Goal: Transaction & Acquisition: Purchase product/service

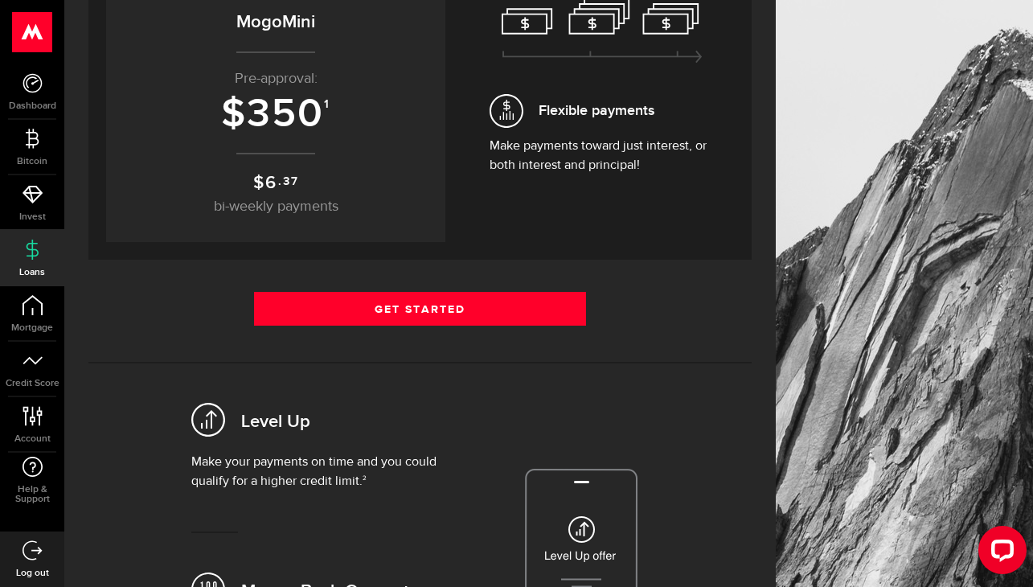
scroll to position [227, 0]
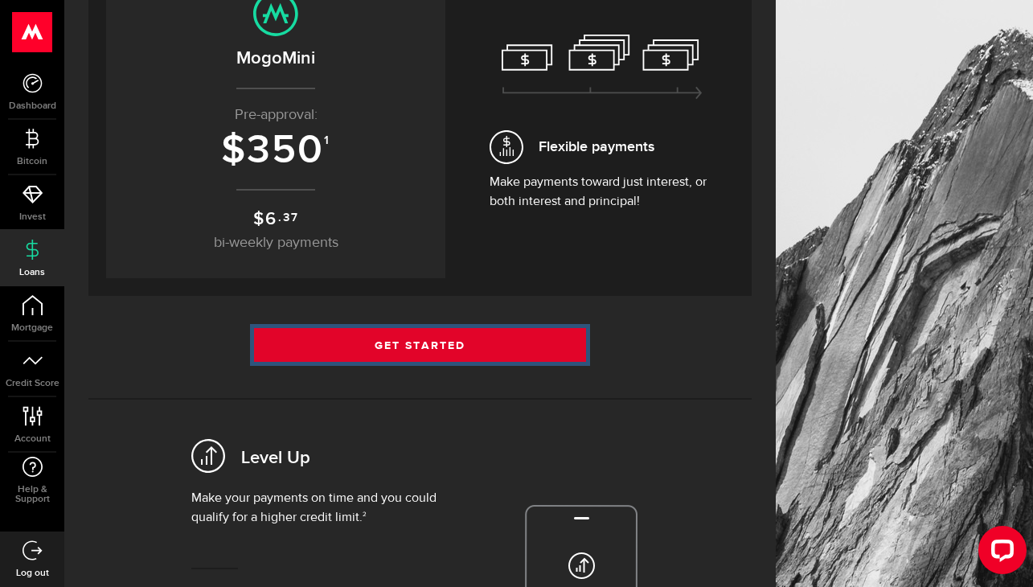
click at [428, 346] on link "Get Started" at bounding box center [420, 345] width 332 height 34
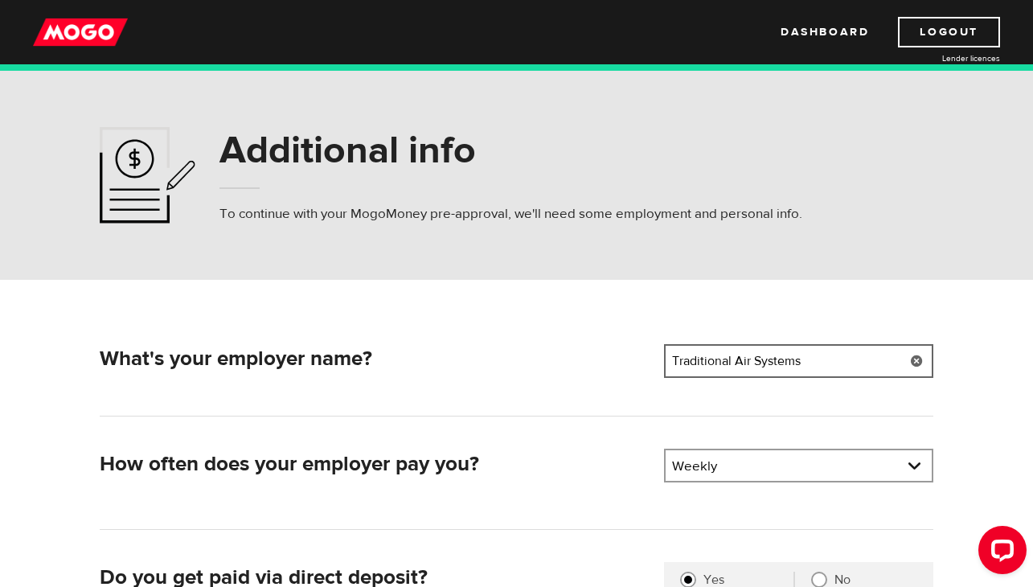
click at [748, 356] on input "Traditional Air Systems" at bounding box center [798, 361] width 269 height 34
type input "mass mechanical"
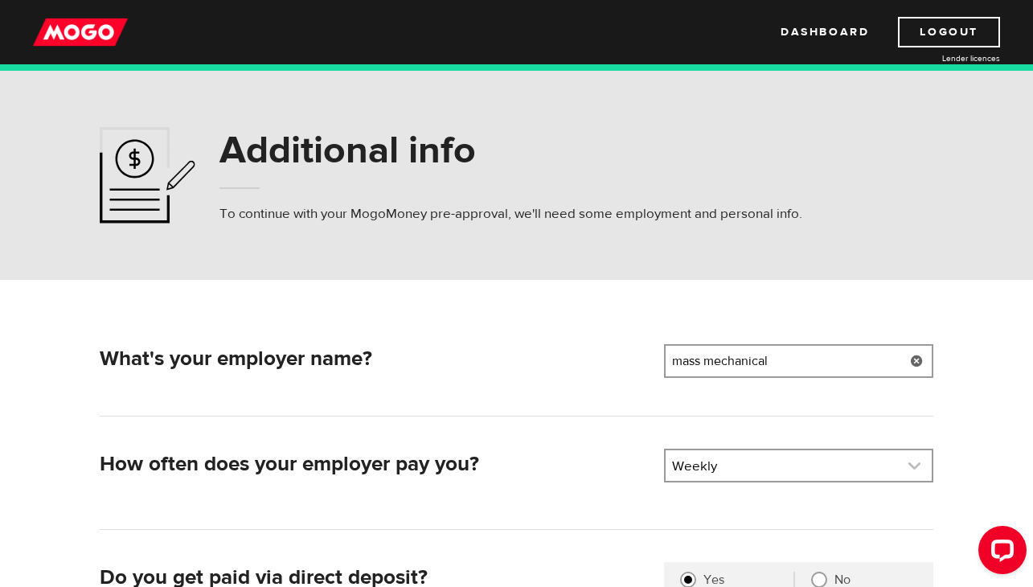
click at [818, 460] on link at bounding box center [799, 465] width 266 height 31
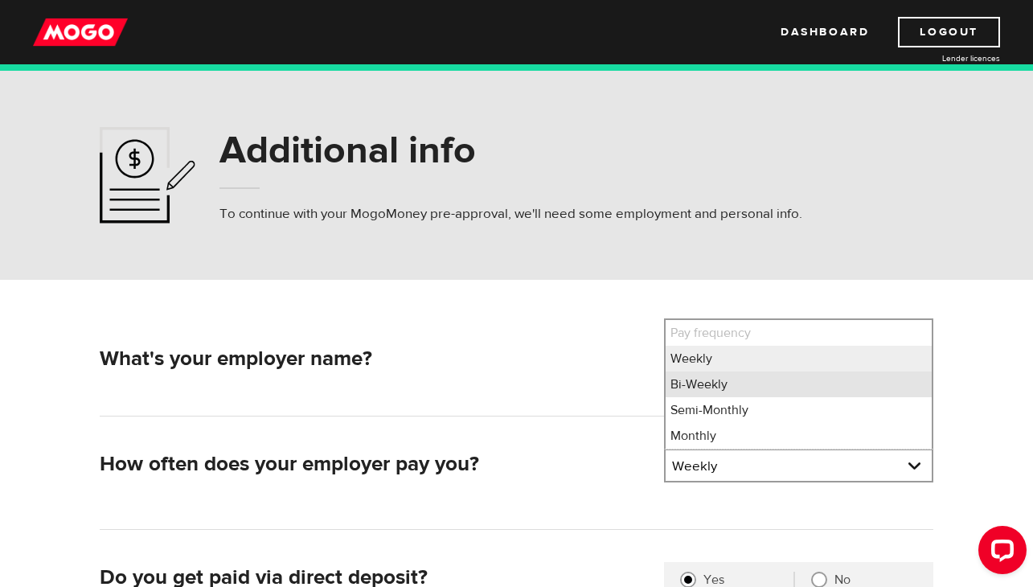
click at [768, 395] on li "Bi-Weekly" at bounding box center [799, 384] width 266 height 26
select select "2"
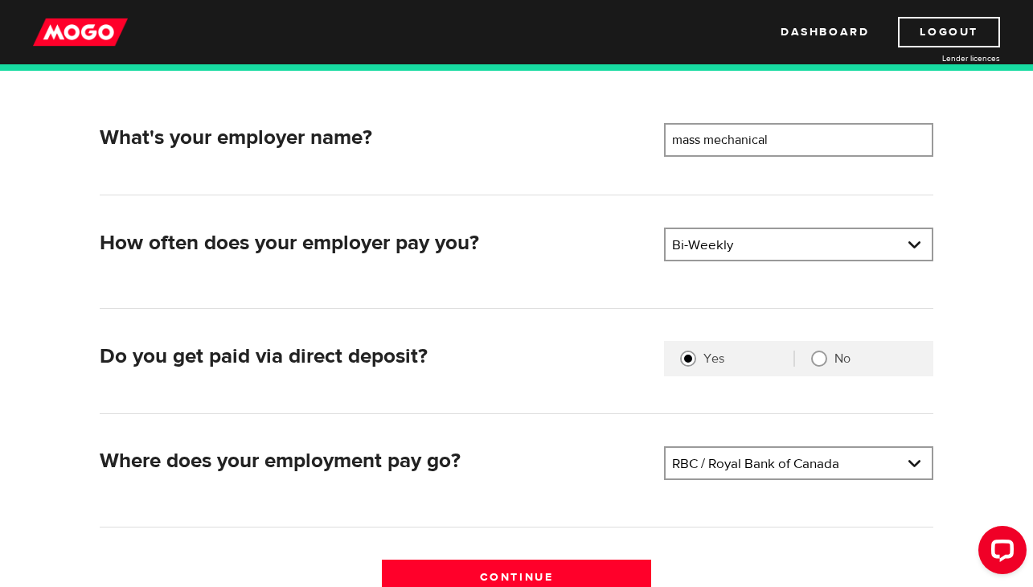
scroll to position [248, 0]
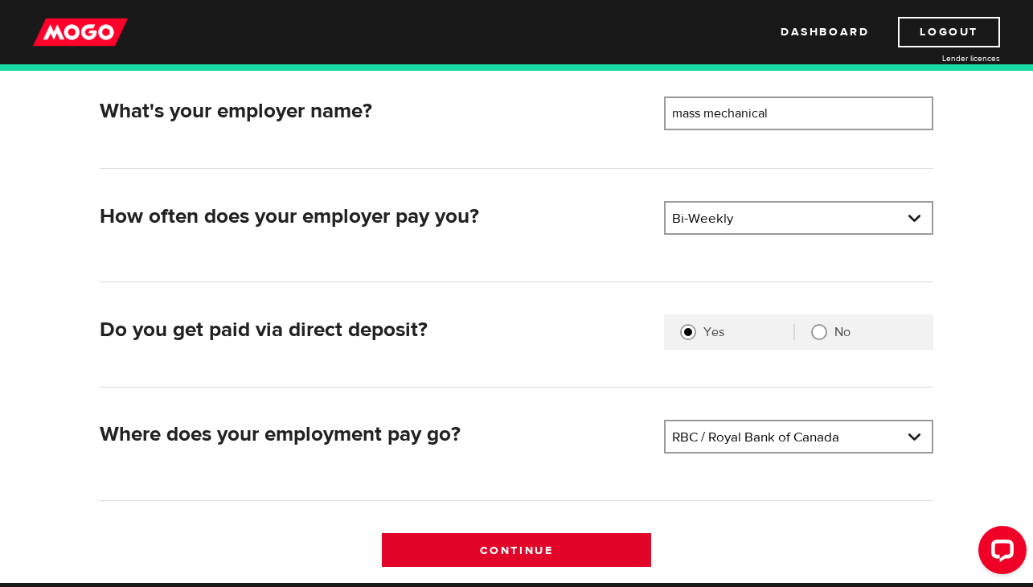
click at [611, 545] on input "Continue" at bounding box center [516, 550] width 269 height 34
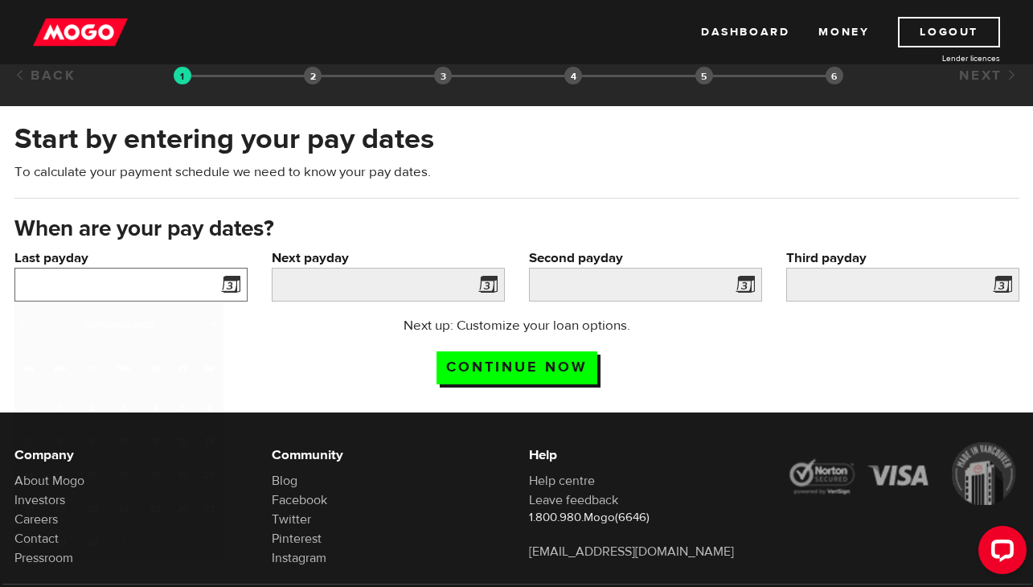
click at [163, 296] on input "Last payday" at bounding box center [130, 285] width 233 height 34
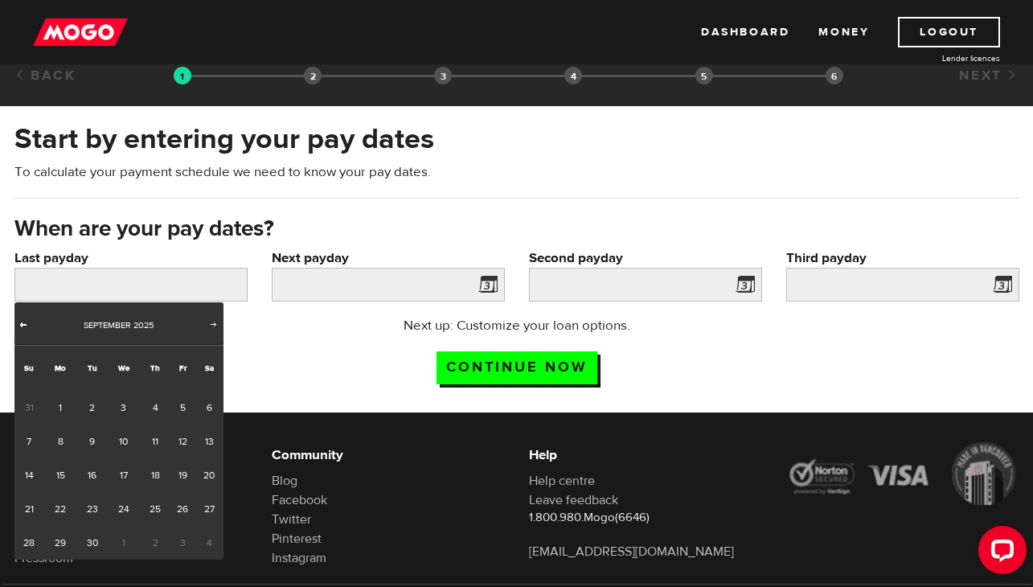
click at [27, 325] on span "Prev" at bounding box center [23, 324] width 13 height 13
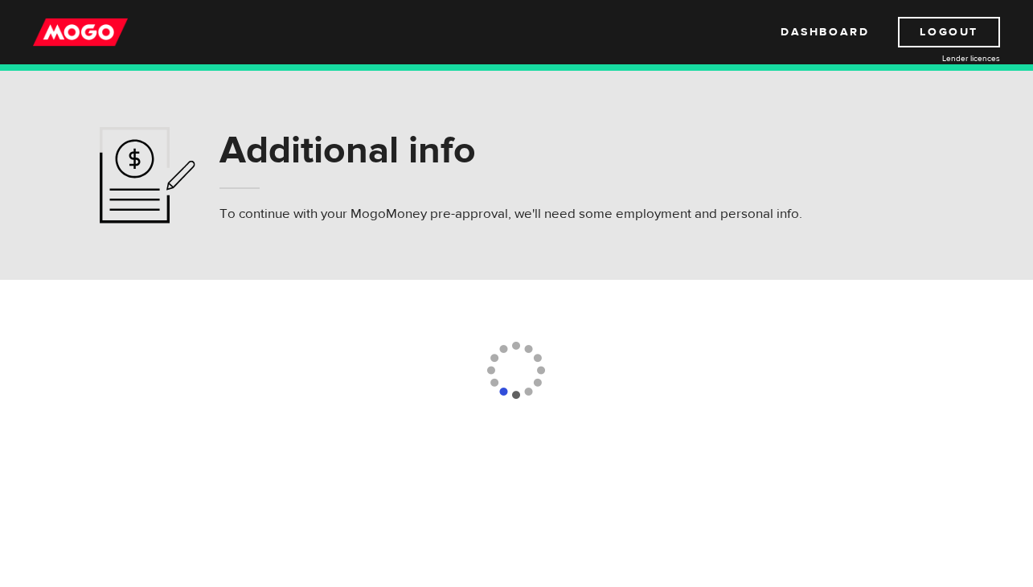
select select "2"
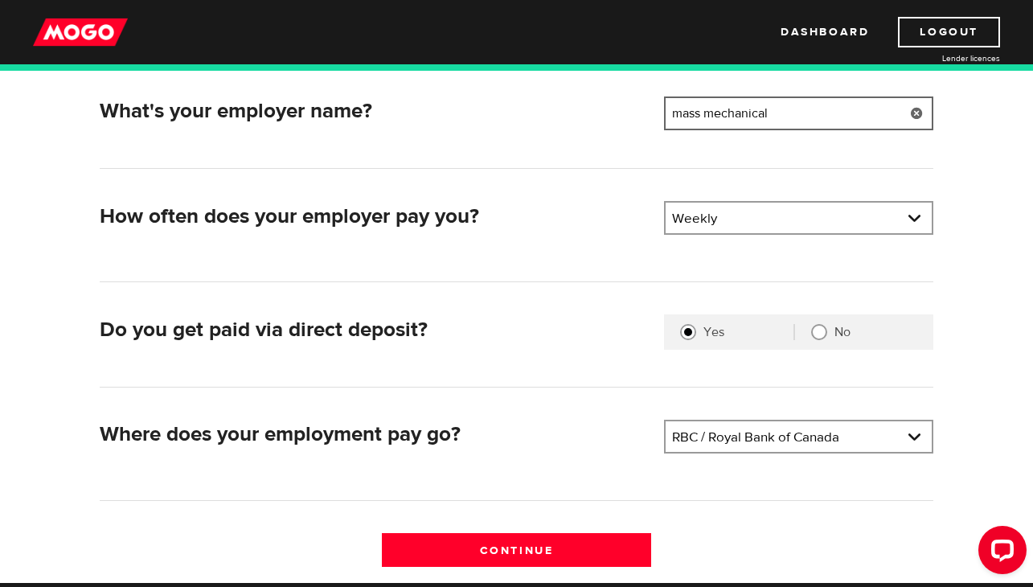
click at [777, 117] on input "mass mechanical" at bounding box center [798, 113] width 269 height 34
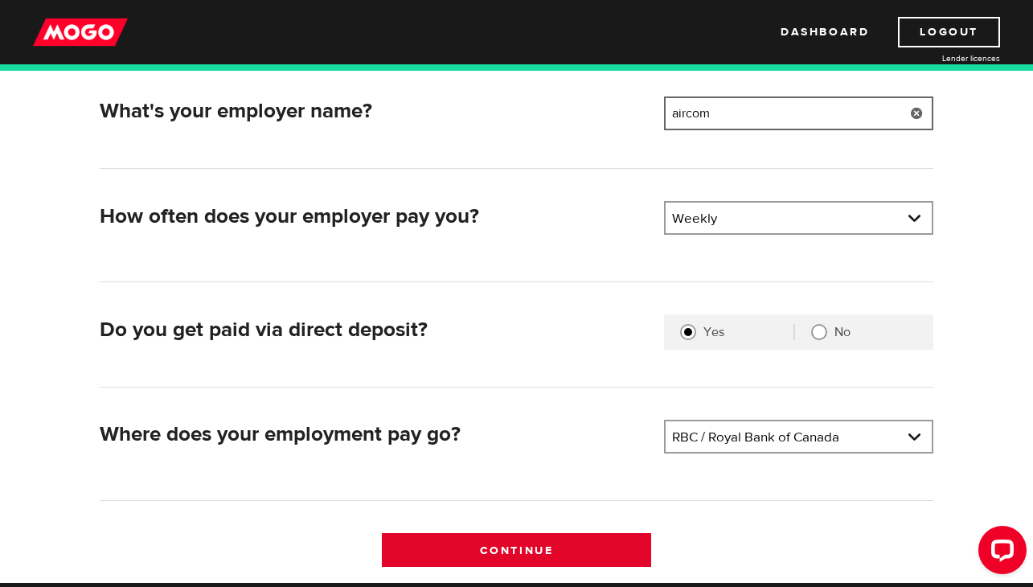
type input "aircom"
click at [594, 545] on input "Continue" at bounding box center [516, 550] width 269 height 34
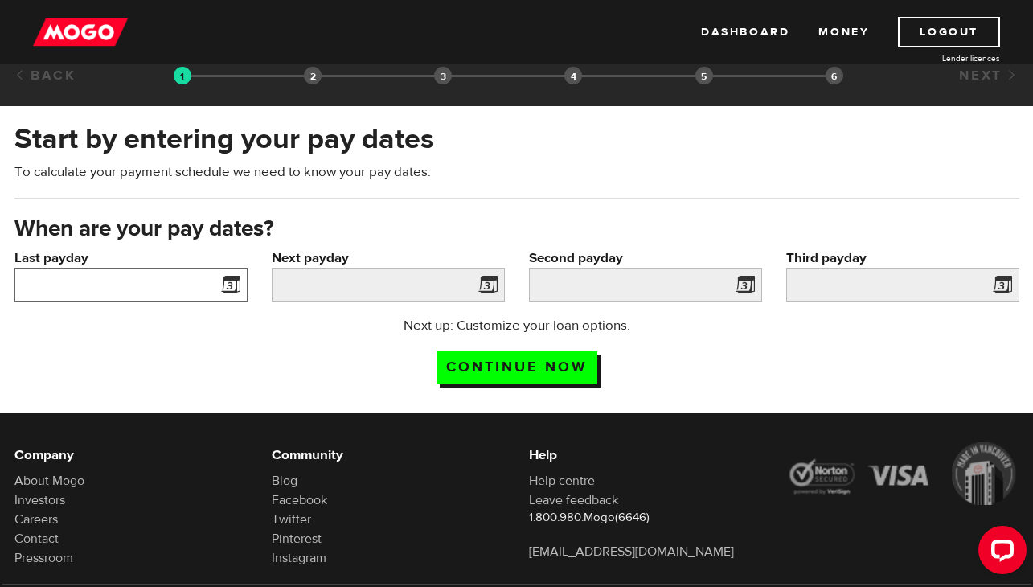
click at [204, 270] on input "Last payday" at bounding box center [130, 285] width 233 height 34
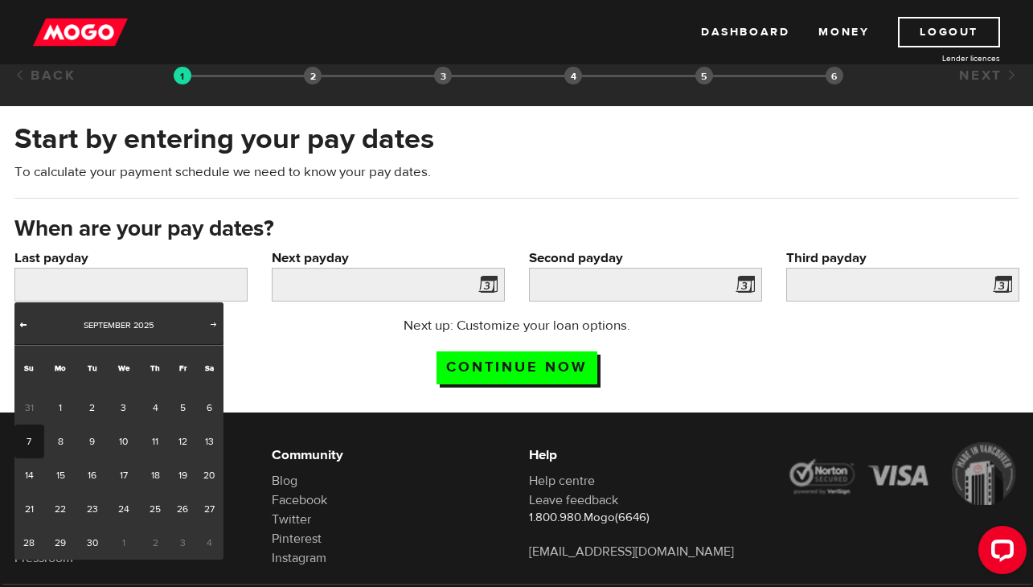
click at [25, 330] on link "Prev" at bounding box center [24, 326] width 16 height 16
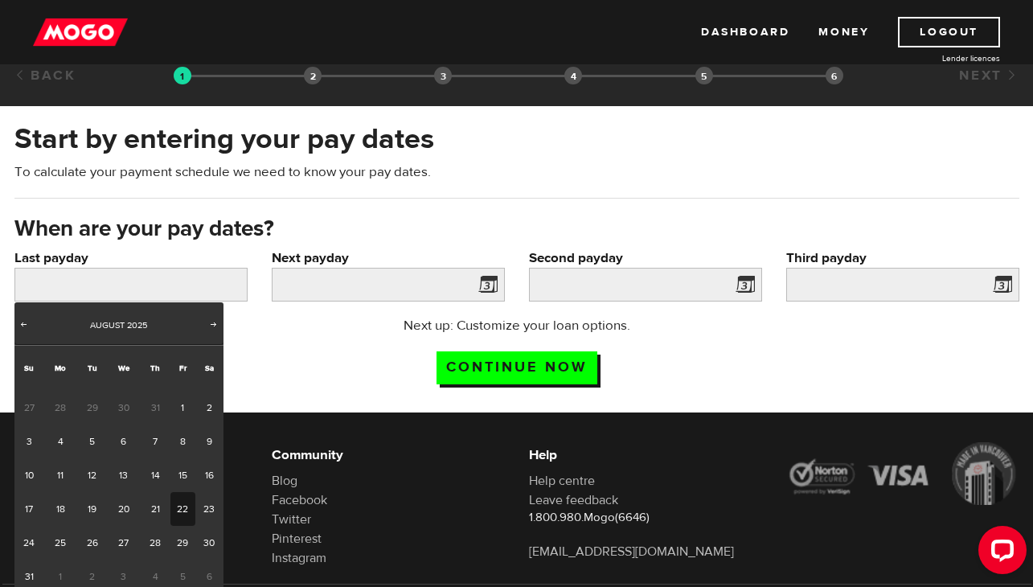
click at [186, 514] on link "22" at bounding box center [182, 509] width 25 height 34
type input "2025/08/22"
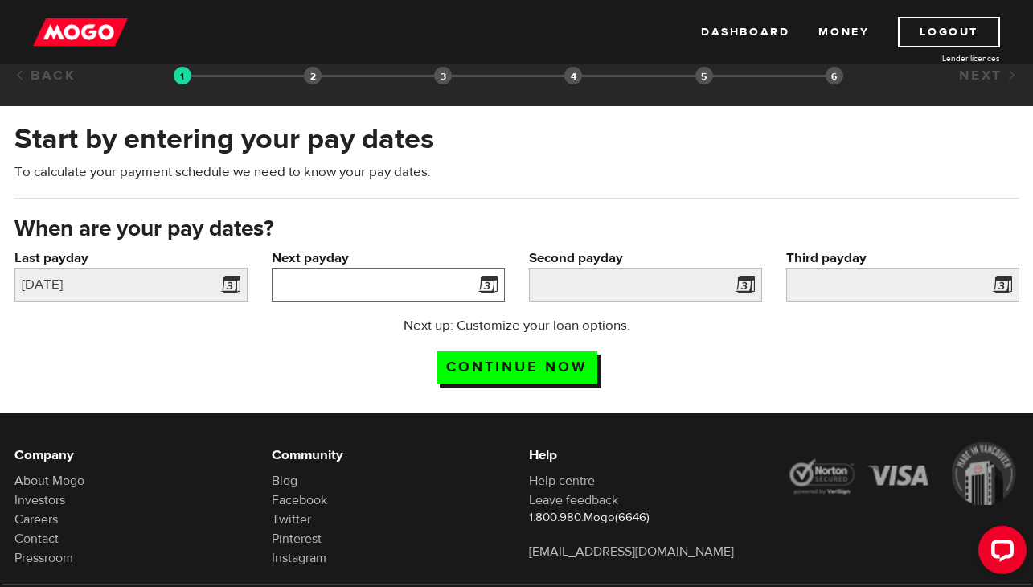
click at [355, 271] on input "Next payday" at bounding box center [388, 285] width 233 height 34
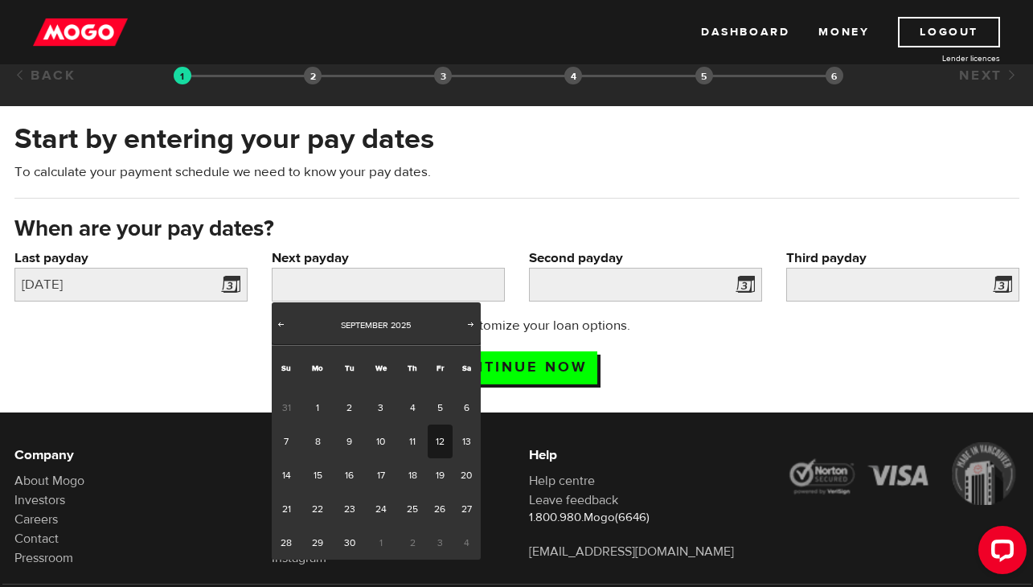
click at [430, 437] on link "12" at bounding box center [440, 441] width 25 height 34
type input "2025/09/12"
type input "2025/9/26"
type input "2025/10/10"
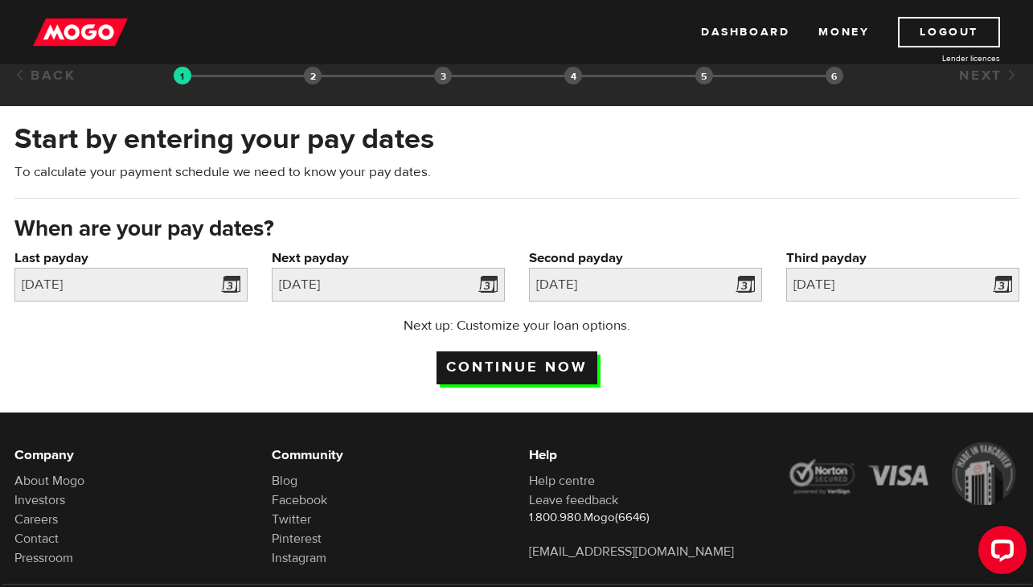
click at [560, 374] on input "Continue now" at bounding box center [517, 367] width 161 height 33
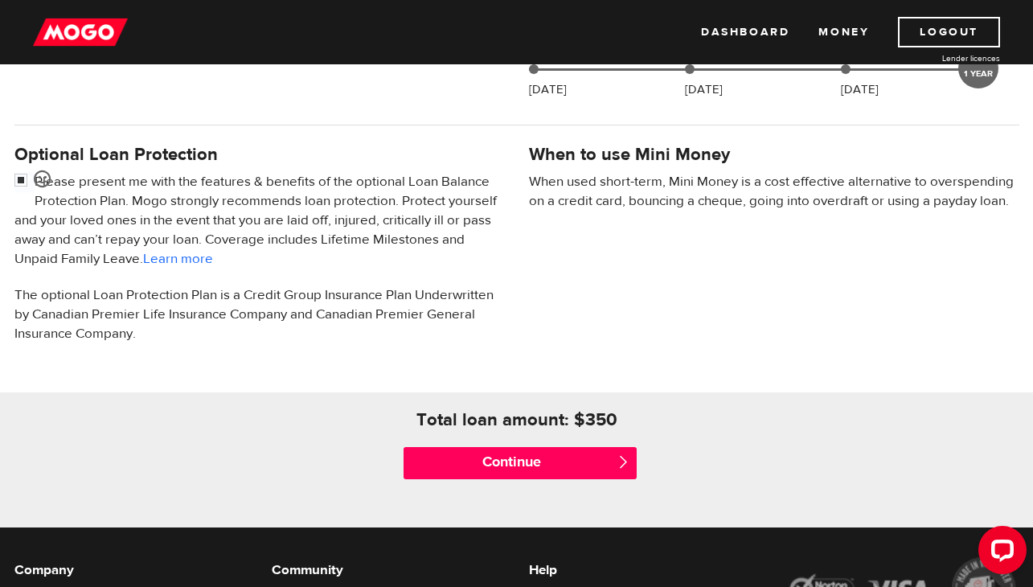
scroll to position [491, 0]
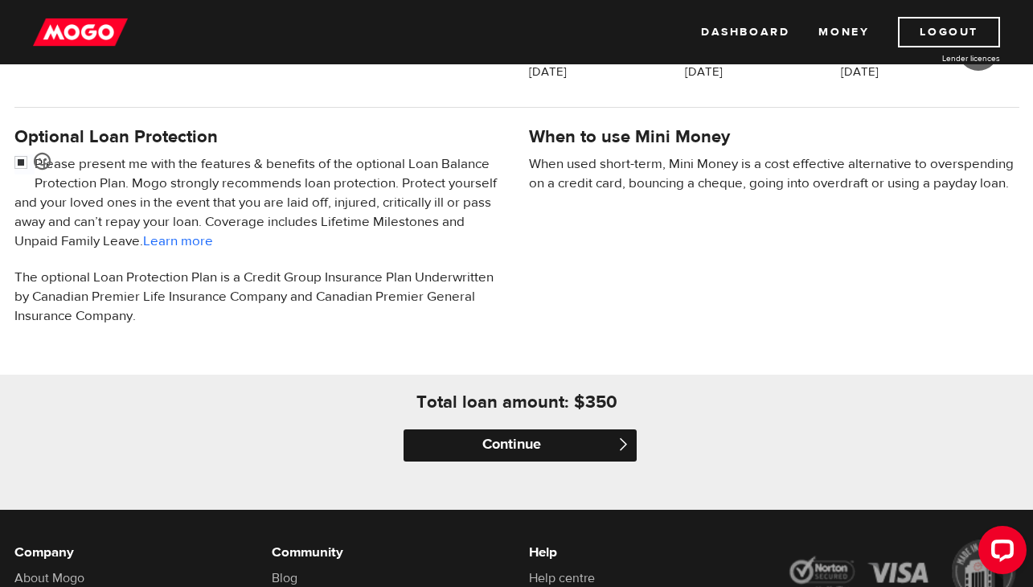
click at [454, 441] on input "Continue" at bounding box center [520, 445] width 233 height 32
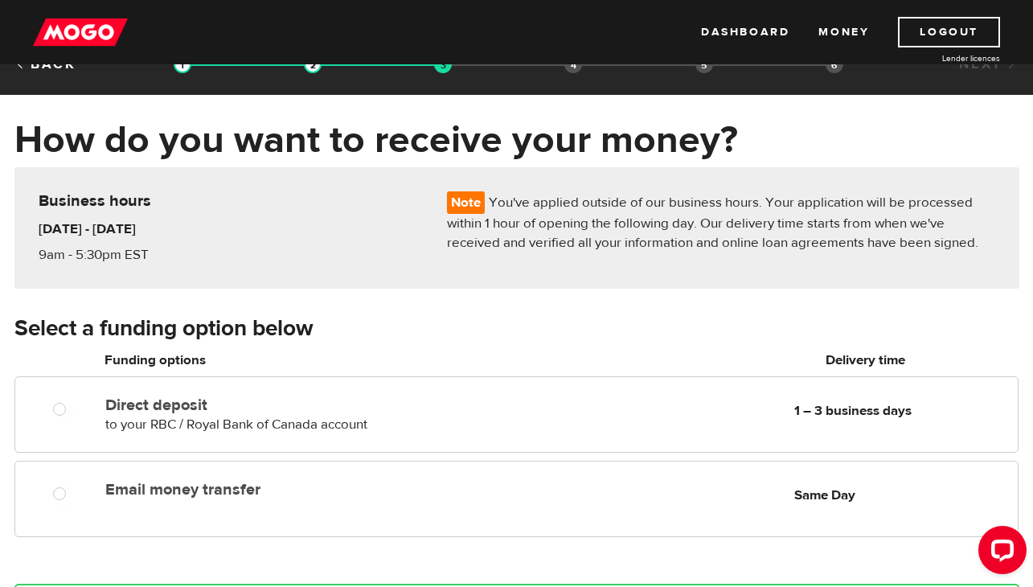
scroll to position [31, 0]
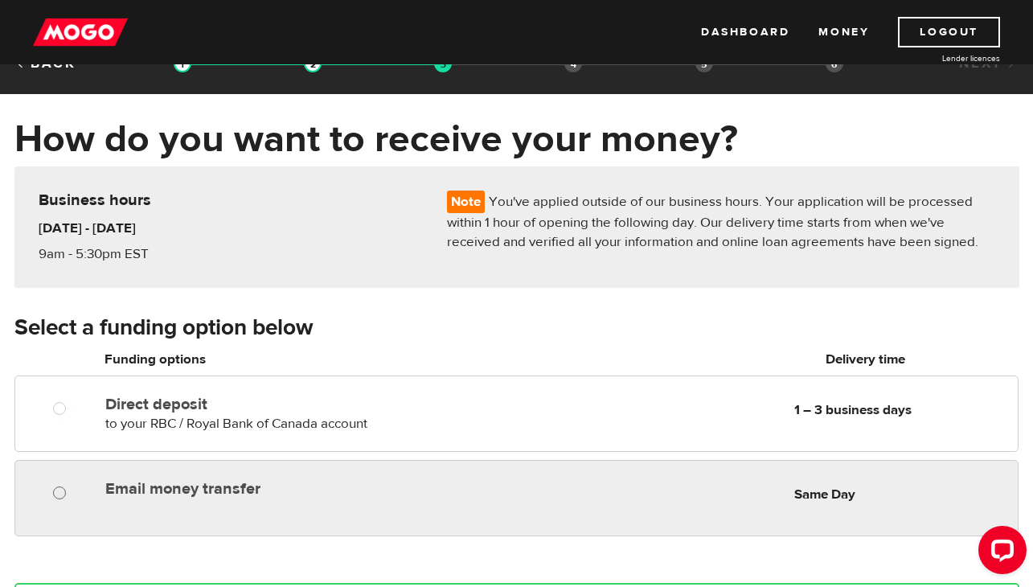
radio input "true"
click at [63, 498] on input "Email money transfer" at bounding box center [63, 495] width 20 height 20
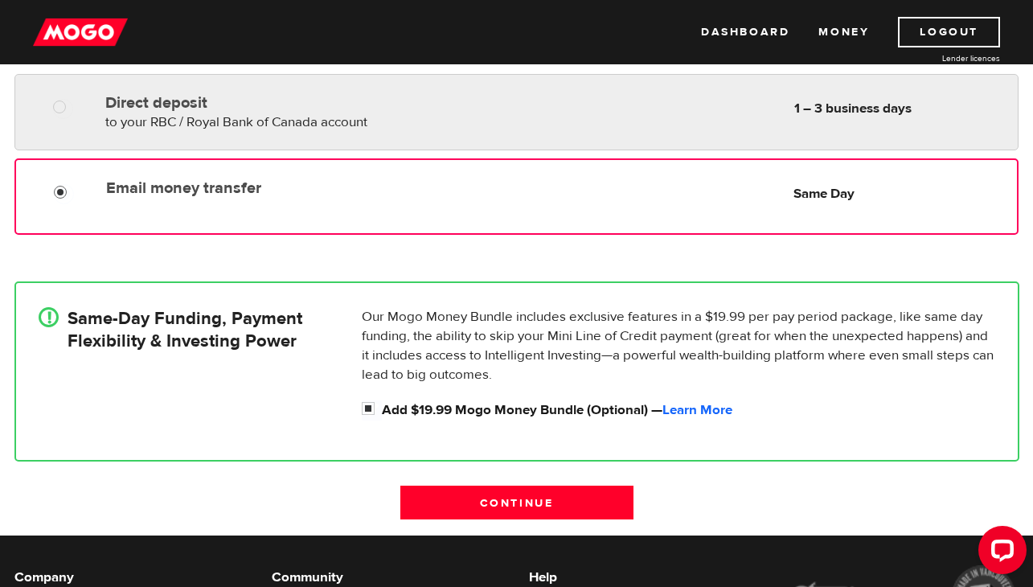
scroll to position [342, 0]
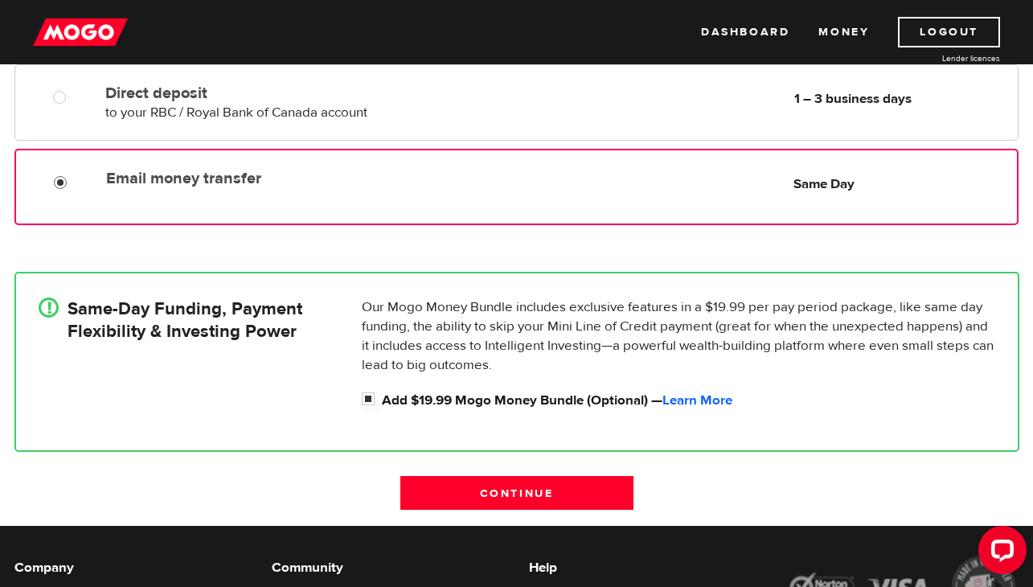
click at [351, 379] on div "! Same-Day Funding, Payment Flexibility & Investing Power" at bounding box center [193, 357] width 323 height 121
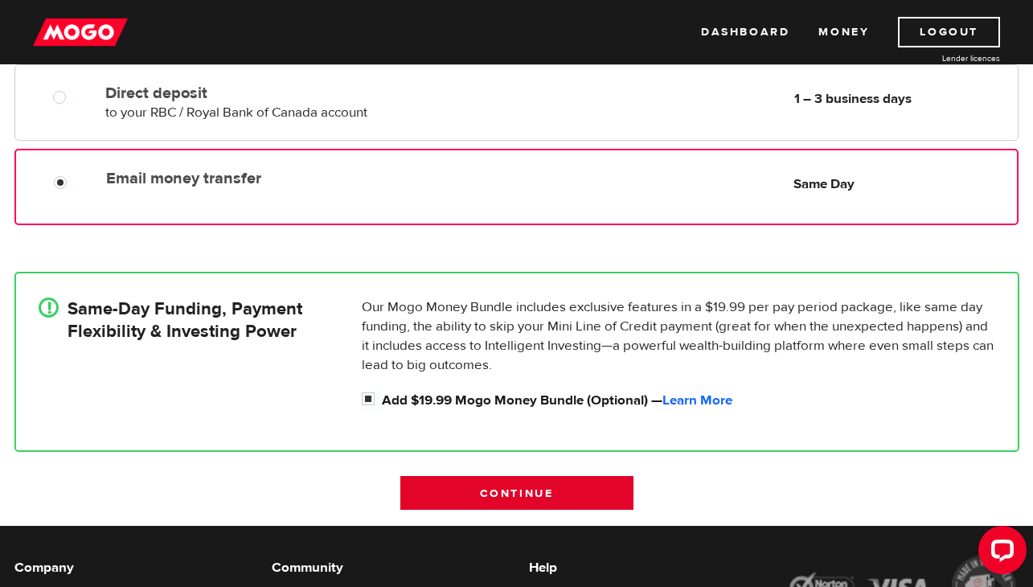
click at [493, 482] on input "Continue" at bounding box center [516, 493] width 233 height 34
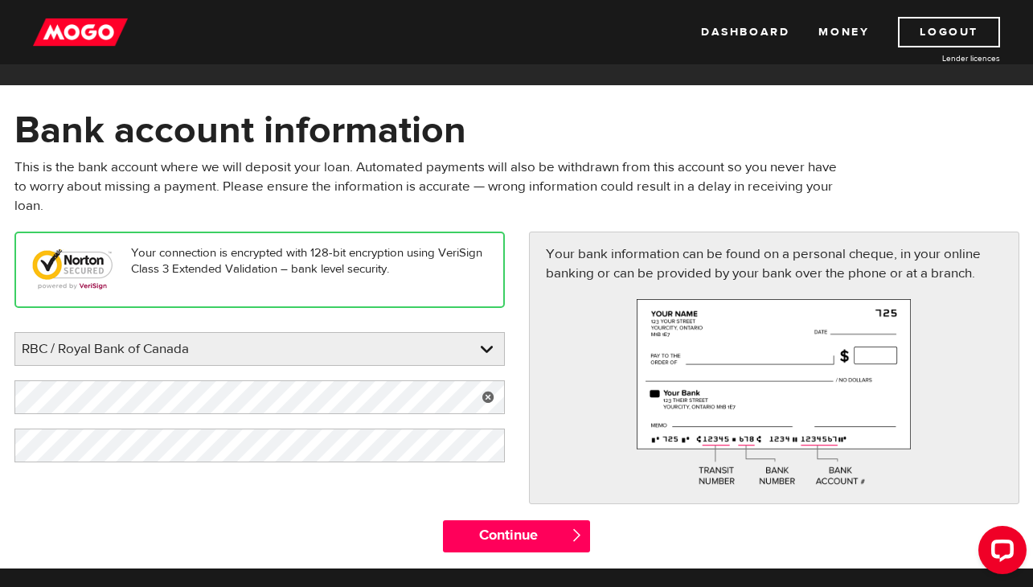
scroll to position [51, 0]
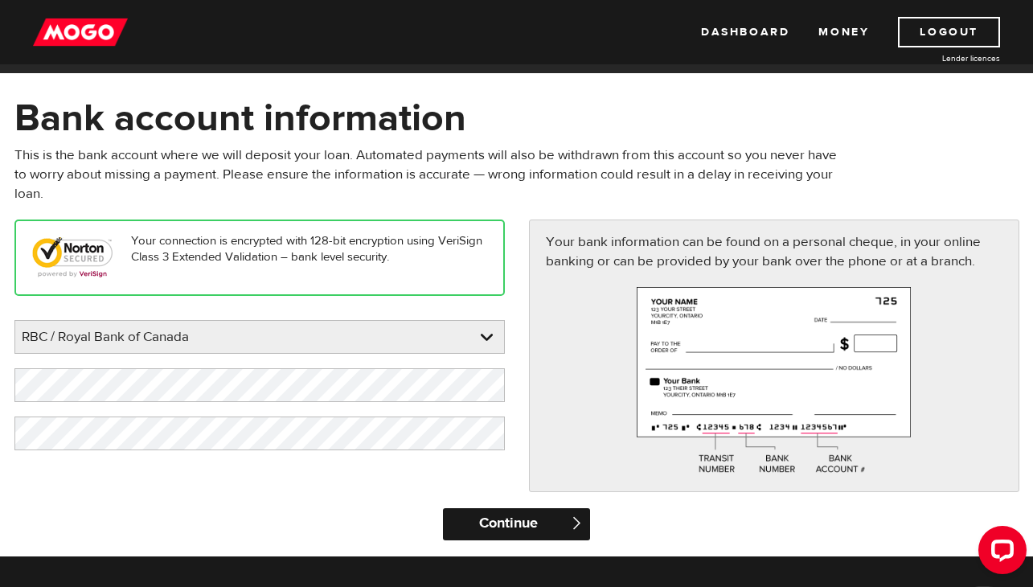
click at [528, 531] on input "Continue" at bounding box center [516, 524] width 147 height 32
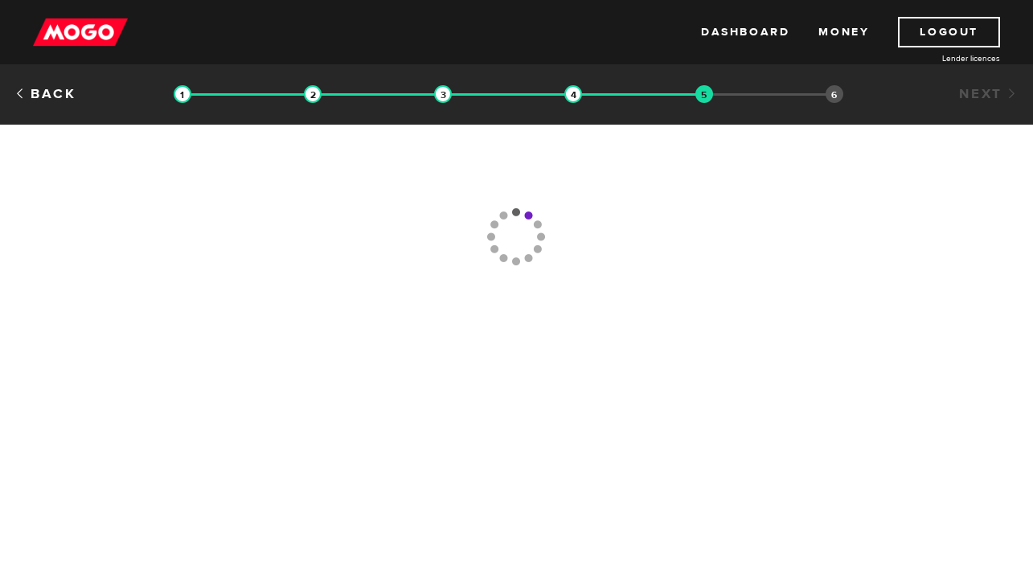
type input "(905) 264-8099"
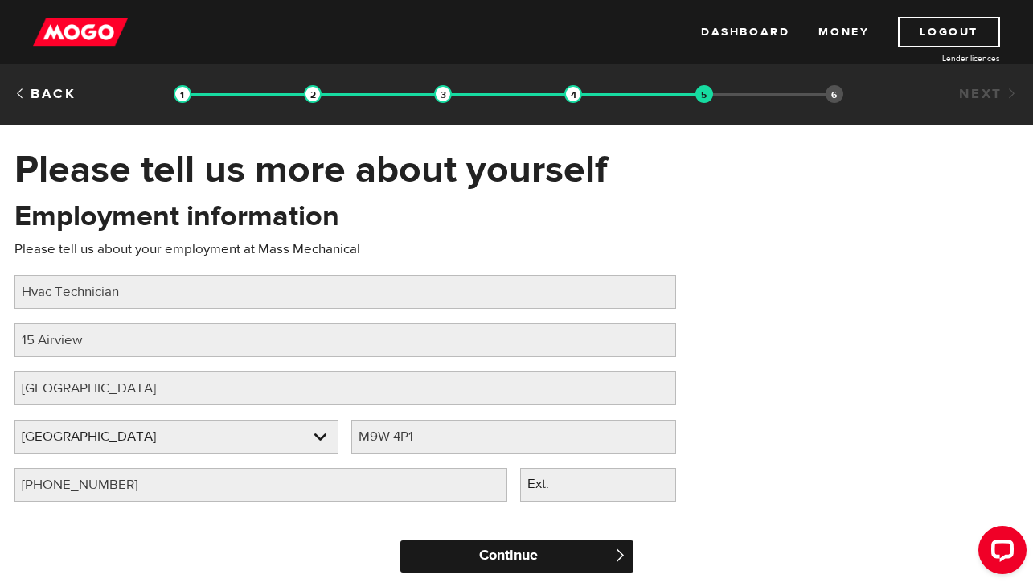
click at [471, 556] on input "Continue" at bounding box center [516, 556] width 233 height 32
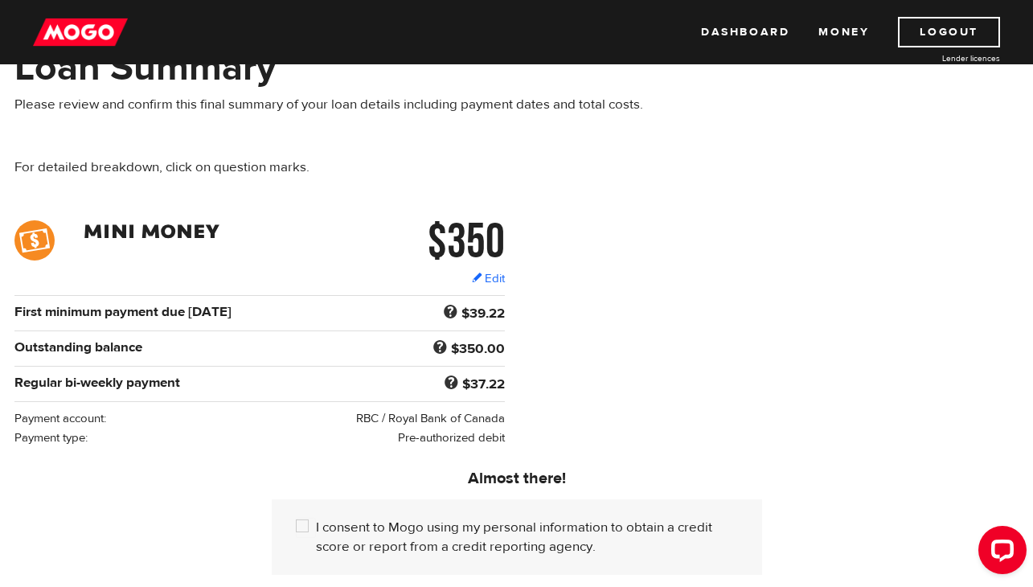
scroll to position [185, 0]
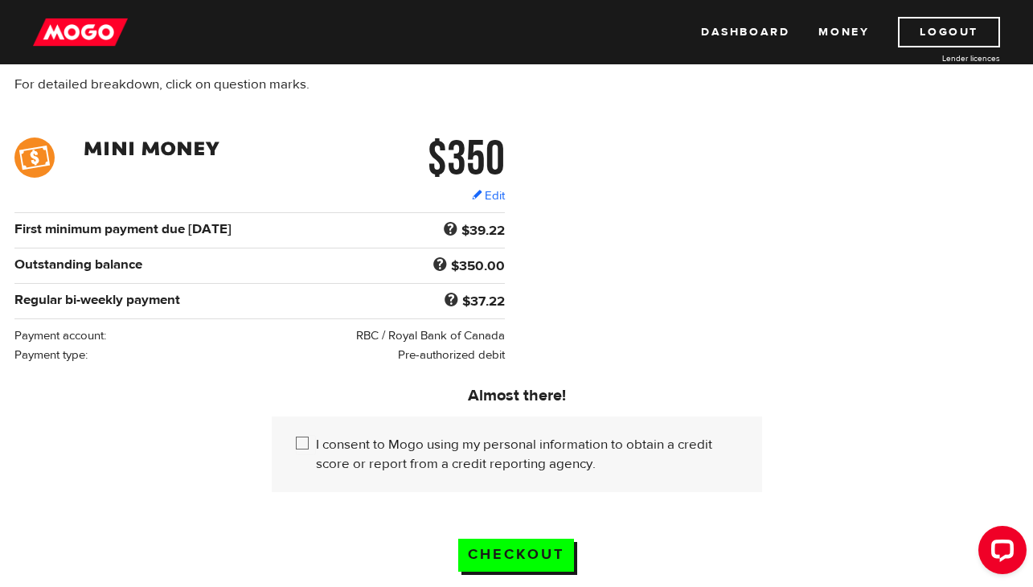
click at [298, 448] on input "I consent to Mogo using my personal information to obtain a credit score or rep…" at bounding box center [306, 445] width 20 height 20
checkbox input "true"
click at [474, 190] on link "Edit" at bounding box center [488, 195] width 33 height 17
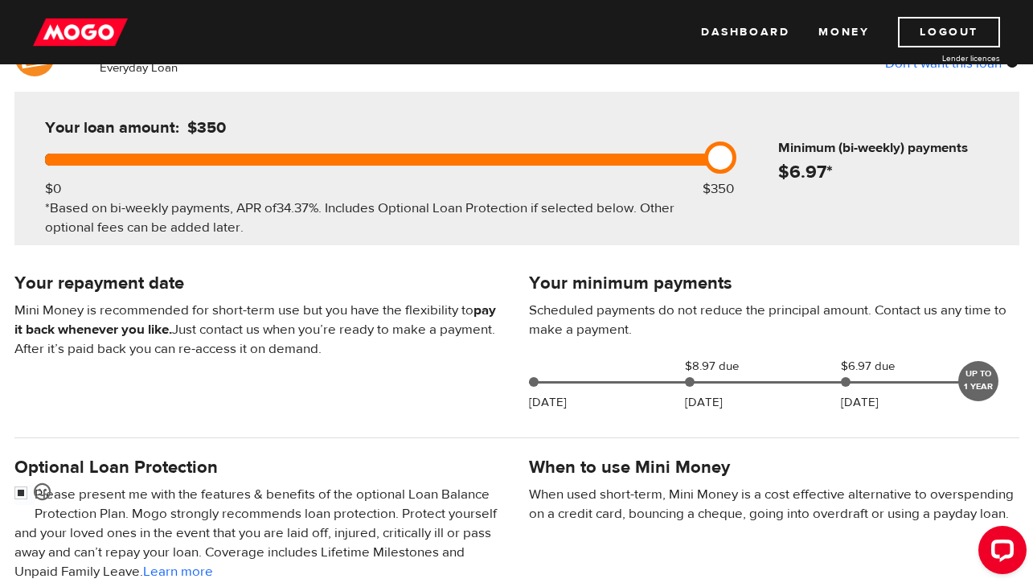
scroll to position [156, 0]
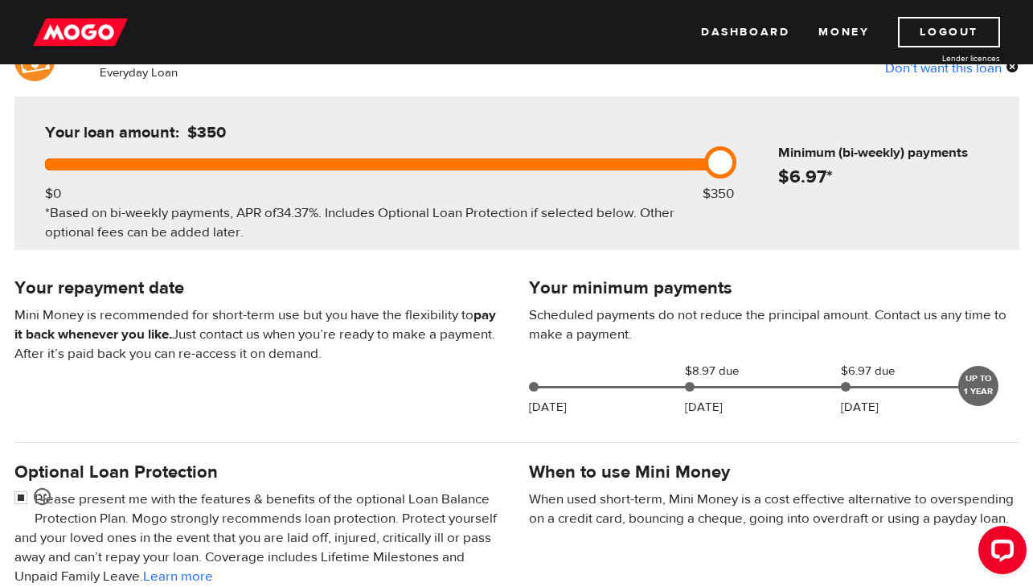
click at [792, 166] on h4 "$ 6.97 *" at bounding box center [895, 177] width 235 height 23
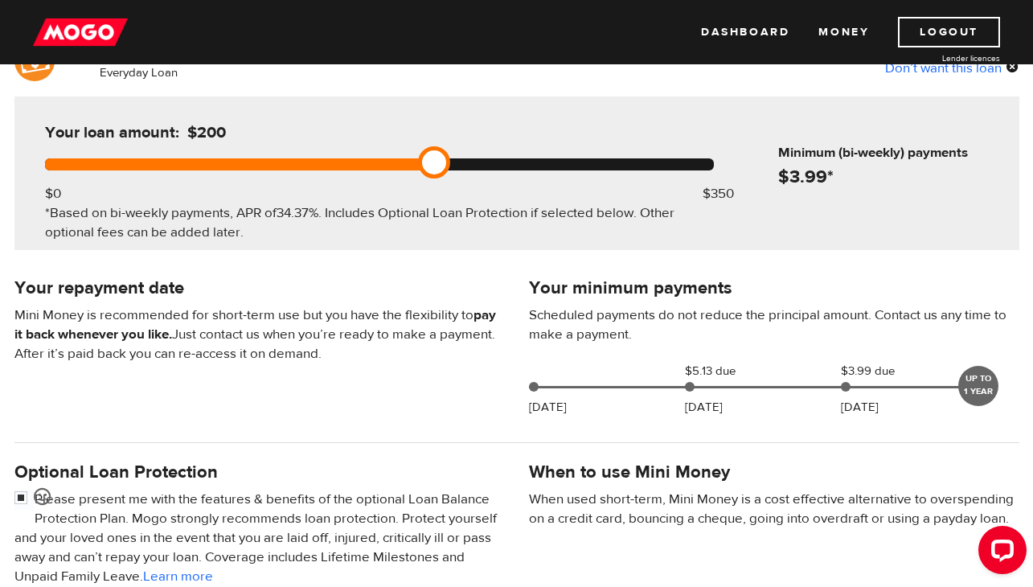
drag, startPoint x: 725, startPoint y: 159, endPoint x: 487, endPoint y: 171, distance: 238.3
click at [487, 171] on div "Your loan amount: $200 $0 $350 *Based on bi-weekly payments, APR of 34.37% . In…" at bounding box center [379, 173] width 717 height 154
drag, startPoint x: 438, startPoint y: 166, endPoint x: 315, endPoint y: 174, distance: 123.3
click at [315, 175] on div "Your loan amount: $200 $0 $350 *Based on bi-weekly payments, APR of 34.37% . In…" at bounding box center [379, 173] width 717 height 154
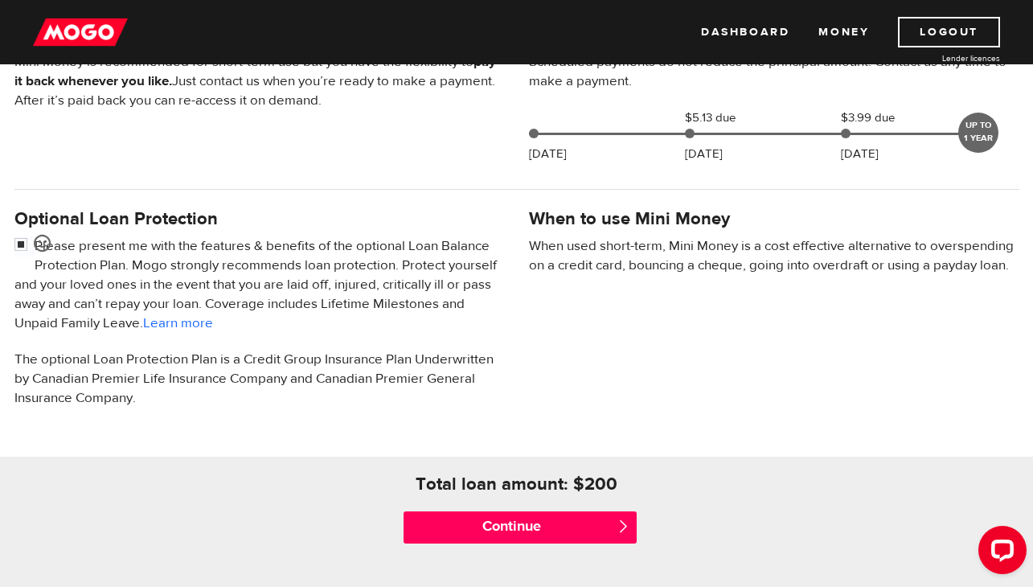
scroll to position [413, 0]
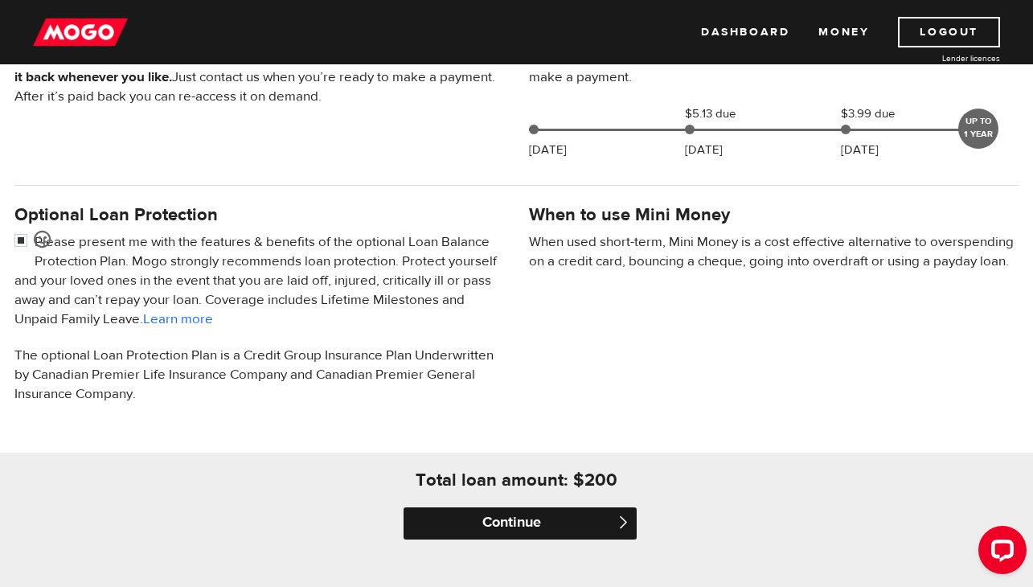
click at [525, 512] on input "Continue" at bounding box center [520, 523] width 233 height 32
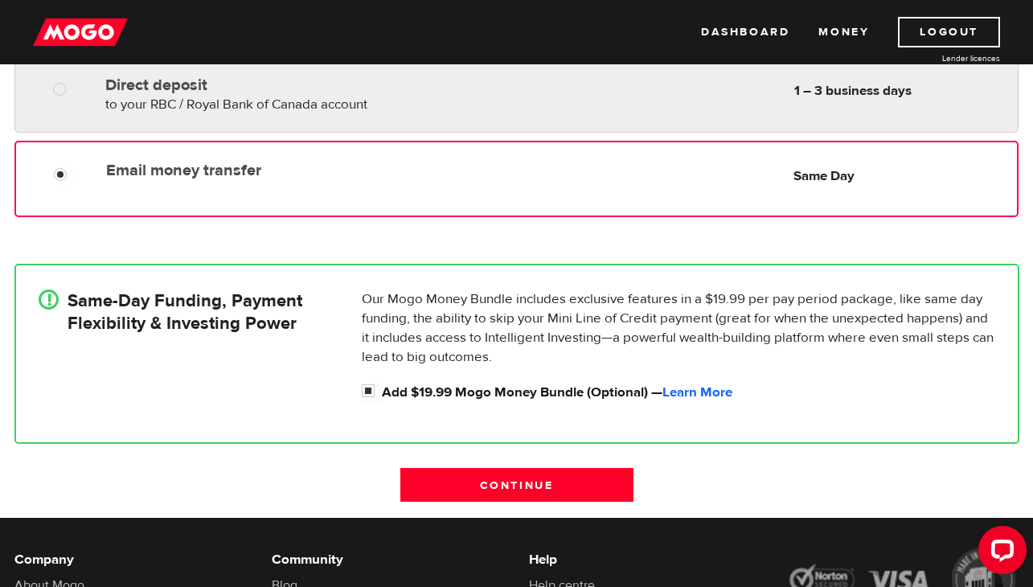
scroll to position [369, 0]
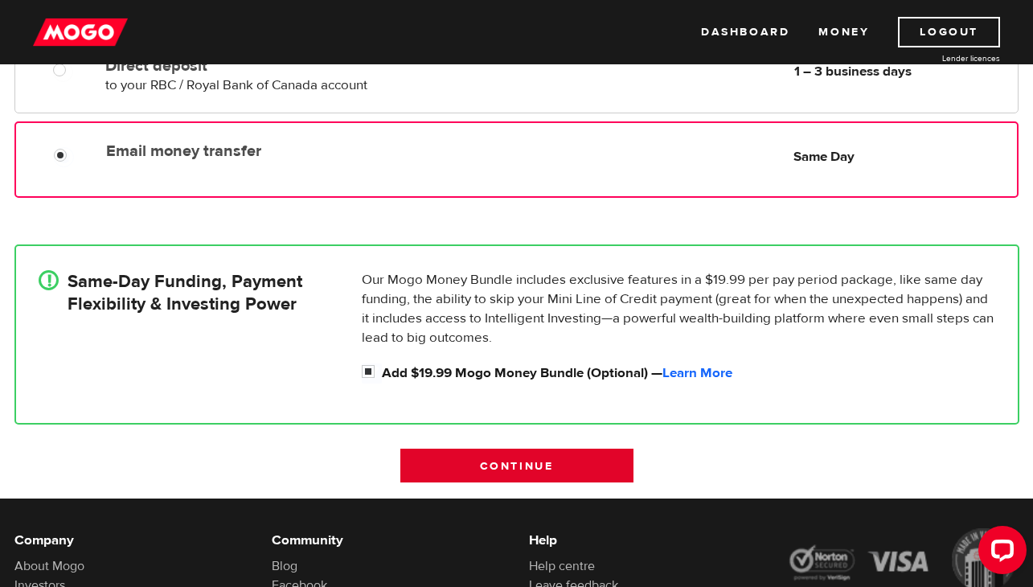
click at [439, 455] on input "Continue" at bounding box center [516, 466] width 233 height 34
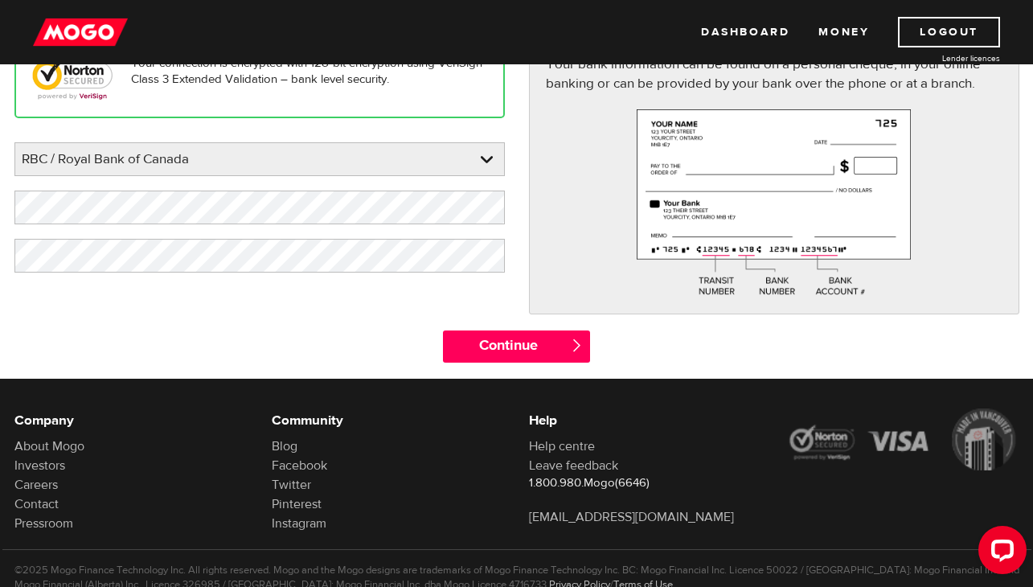
scroll to position [236, 0]
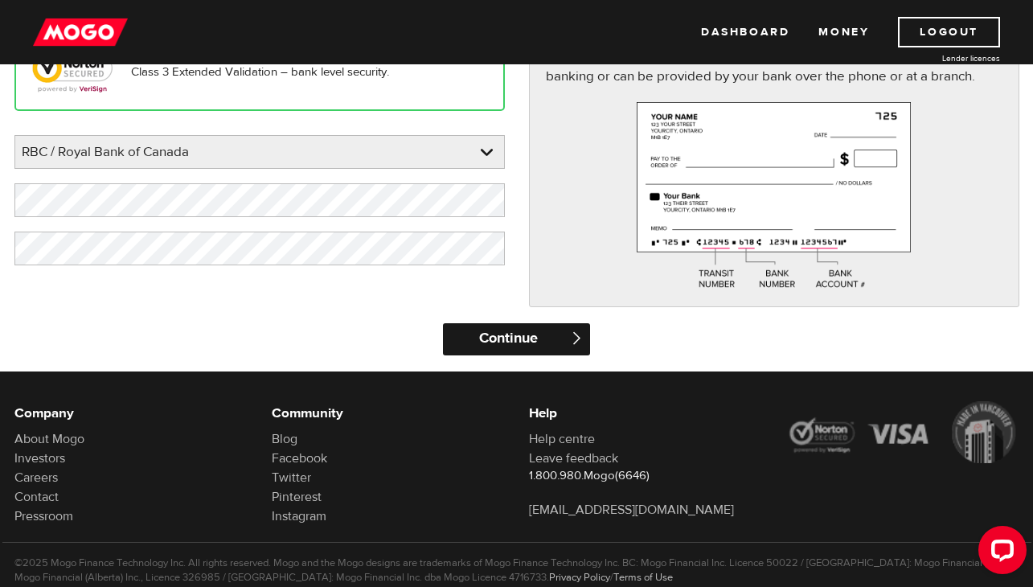
click at [506, 338] on input "Continue" at bounding box center [516, 339] width 147 height 32
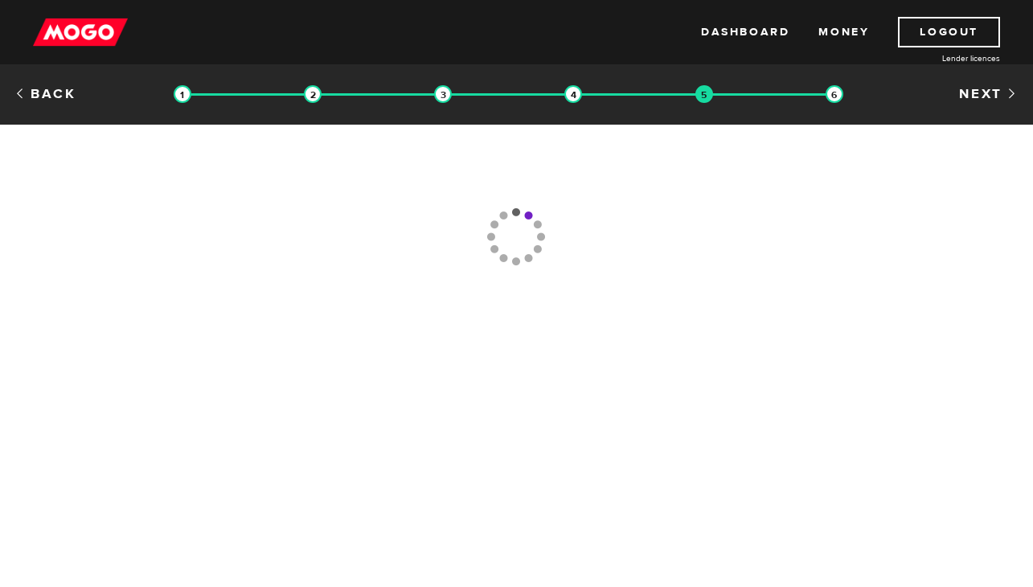
type input "[PHONE_NUMBER]"
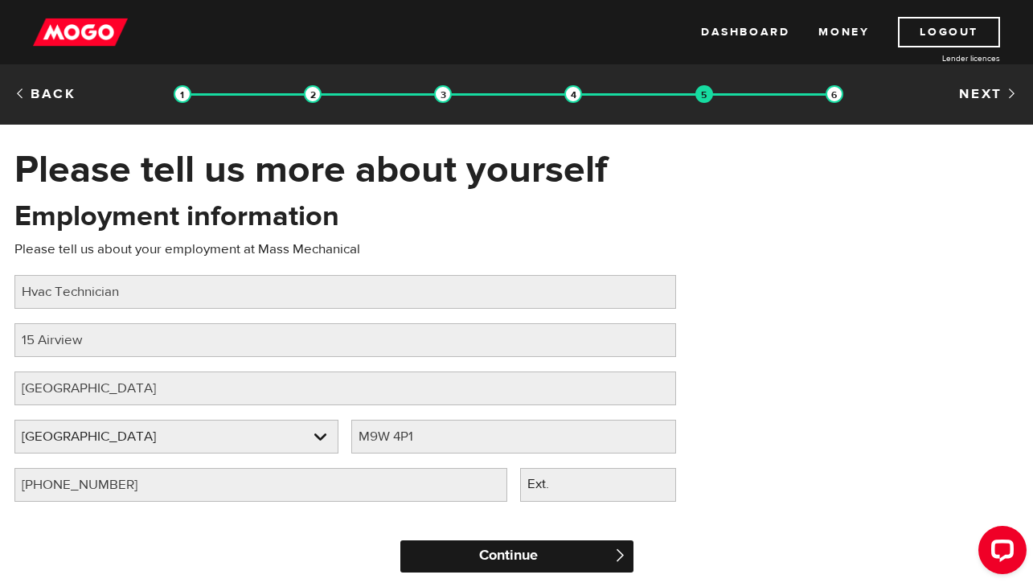
click at [508, 565] on input "Continue" at bounding box center [516, 556] width 233 height 32
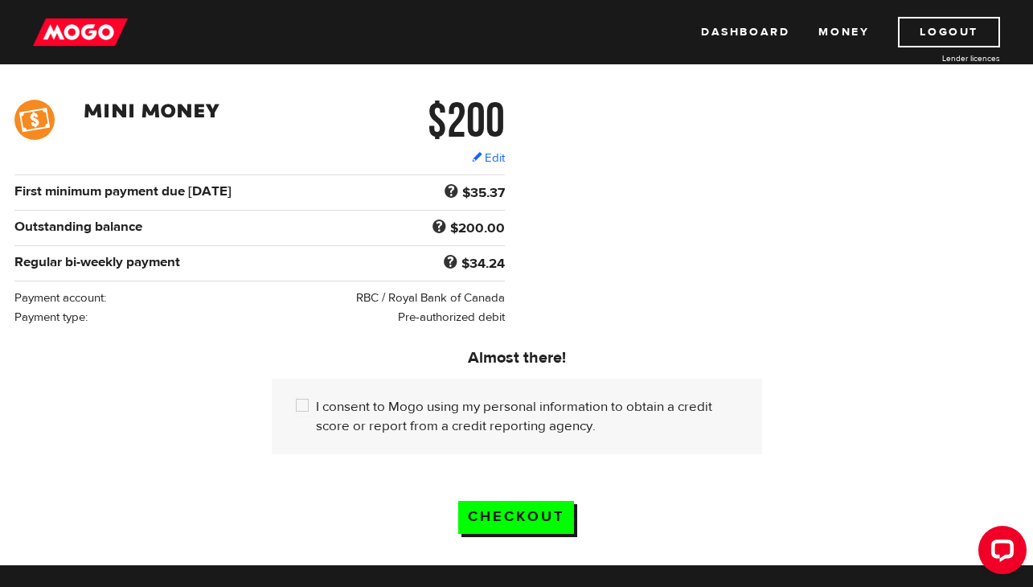
scroll to position [221, 0]
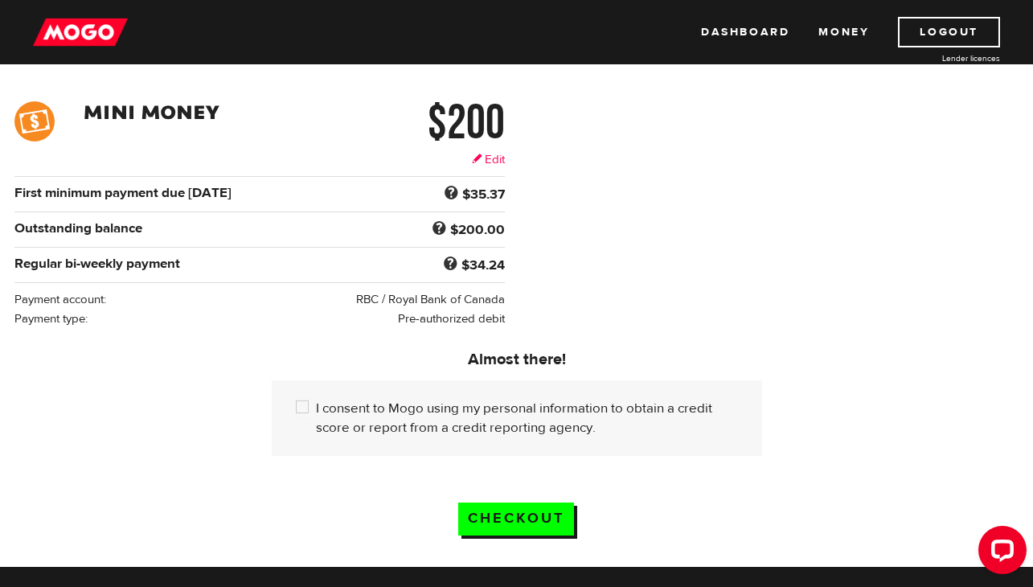
click at [487, 163] on link "Edit" at bounding box center [488, 159] width 33 height 17
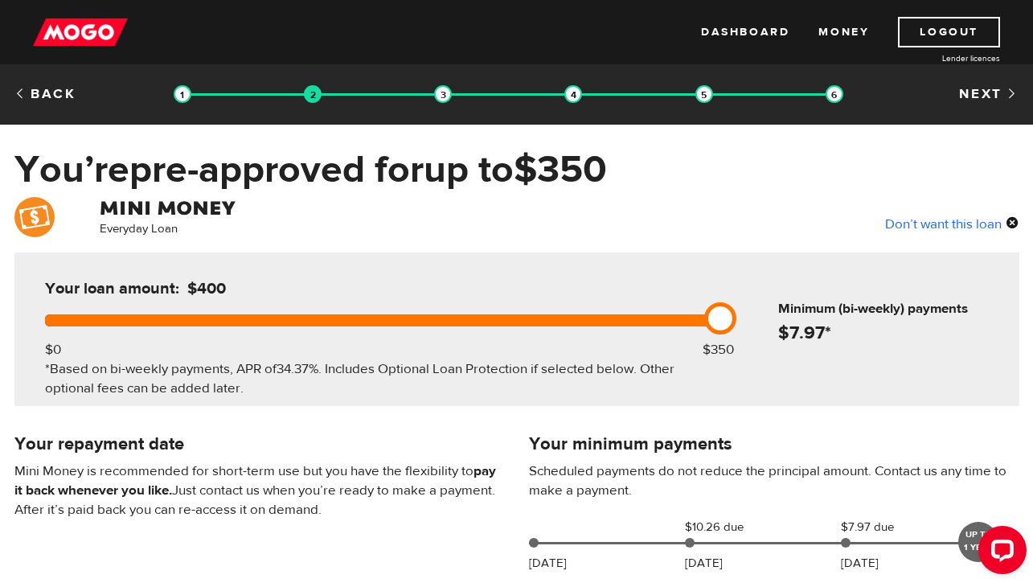
drag, startPoint x: 437, startPoint y: 324, endPoint x: 945, endPoint y: 353, distance: 508.9
click at [945, 353] on div "Your loan amount: $400 $0 $350 *Based on bi-weekly payments, APR of 34.37% . In…" at bounding box center [516, 329] width 1005 height 154
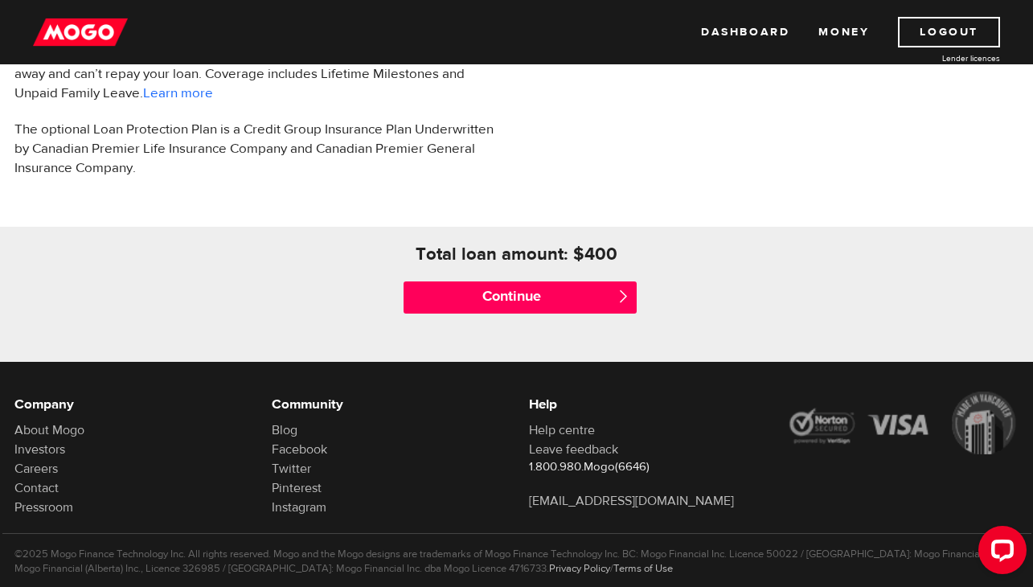
scroll to position [664, 0]
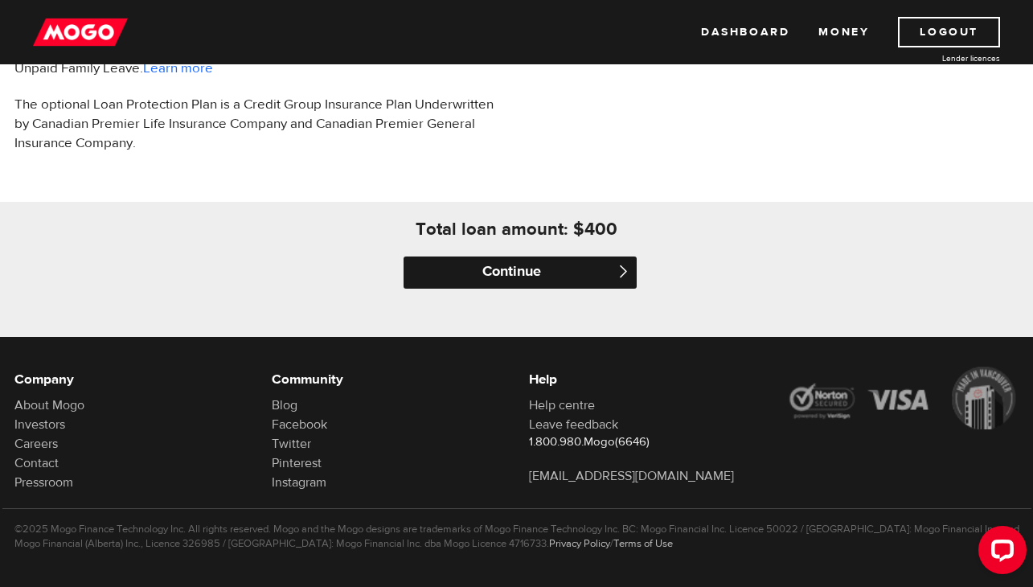
click at [555, 270] on input "Continue" at bounding box center [520, 272] width 233 height 32
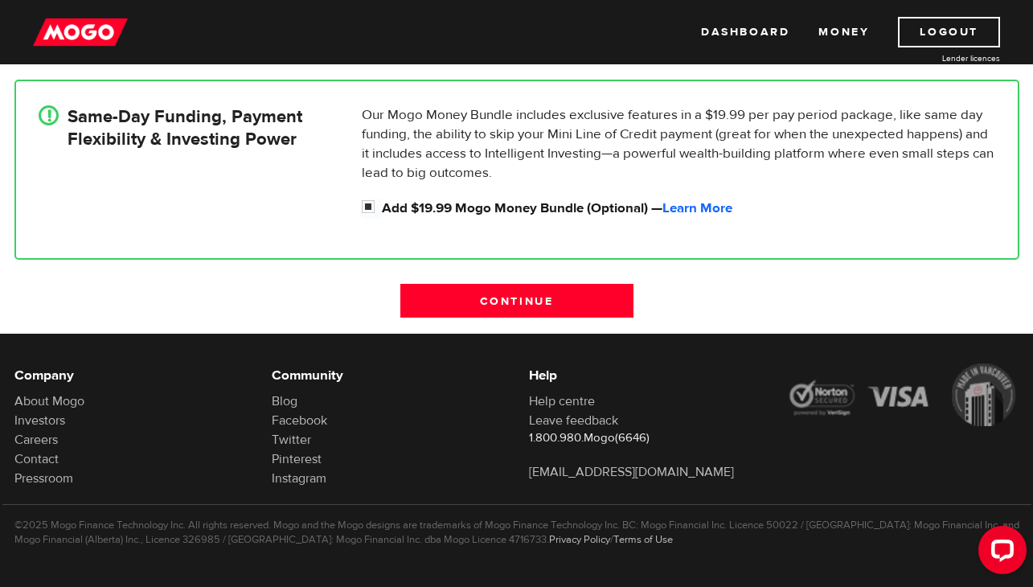
scroll to position [539, 0]
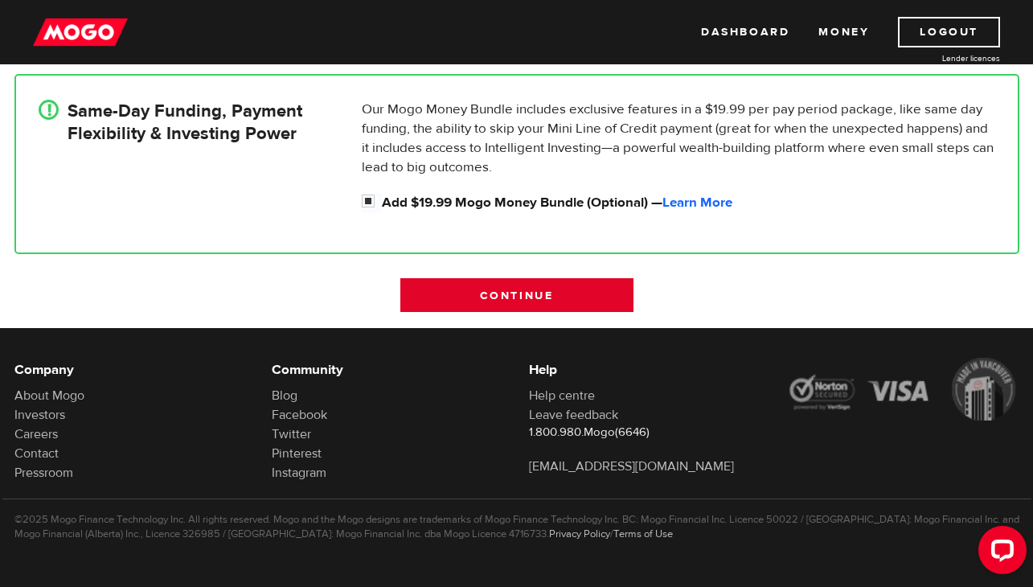
click at [468, 289] on input "Continue" at bounding box center [516, 295] width 233 height 34
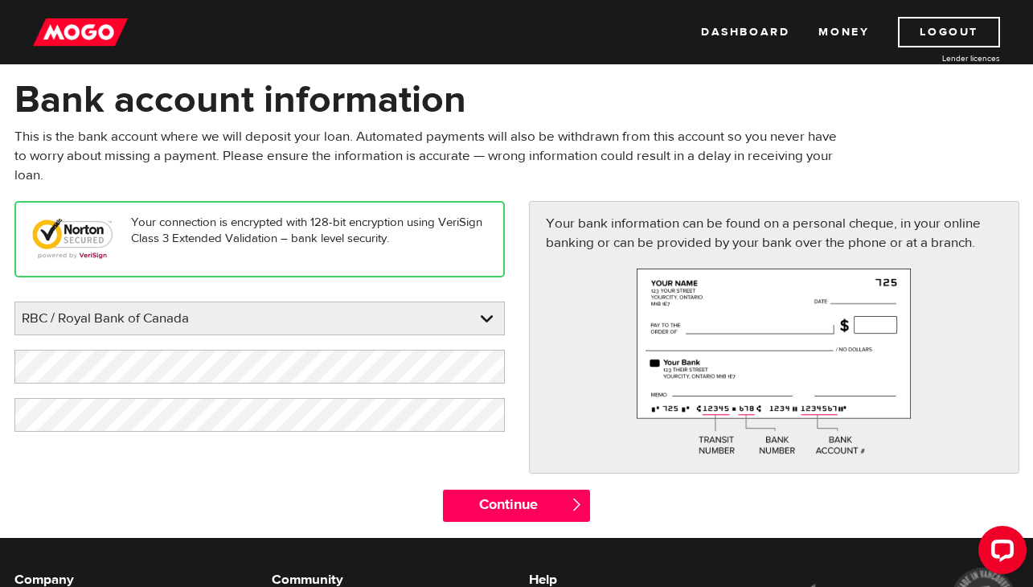
scroll to position [80, 0]
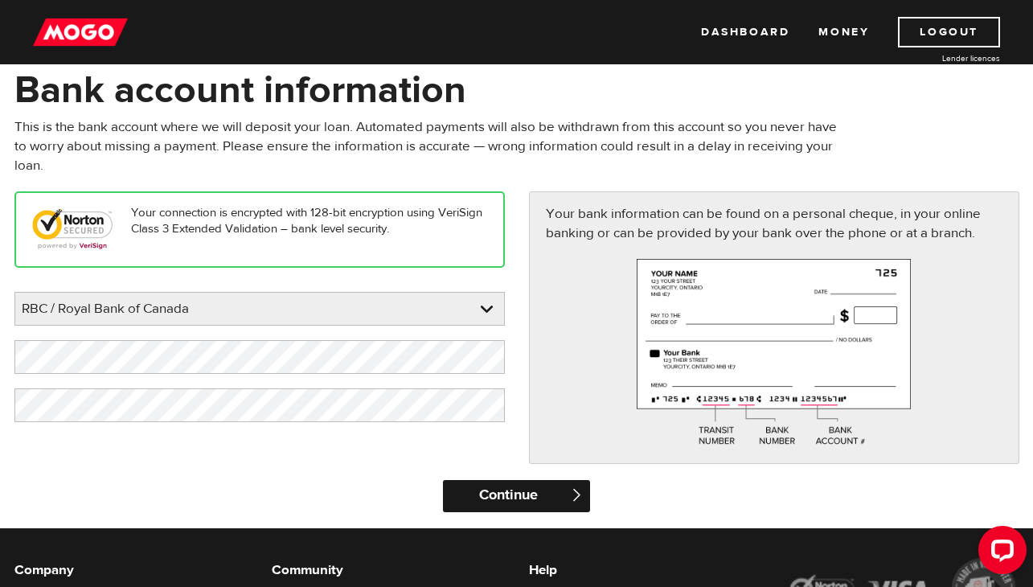
click at [515, 495] on input "Continue" at bounding box center [516, 496] width 147 height 32
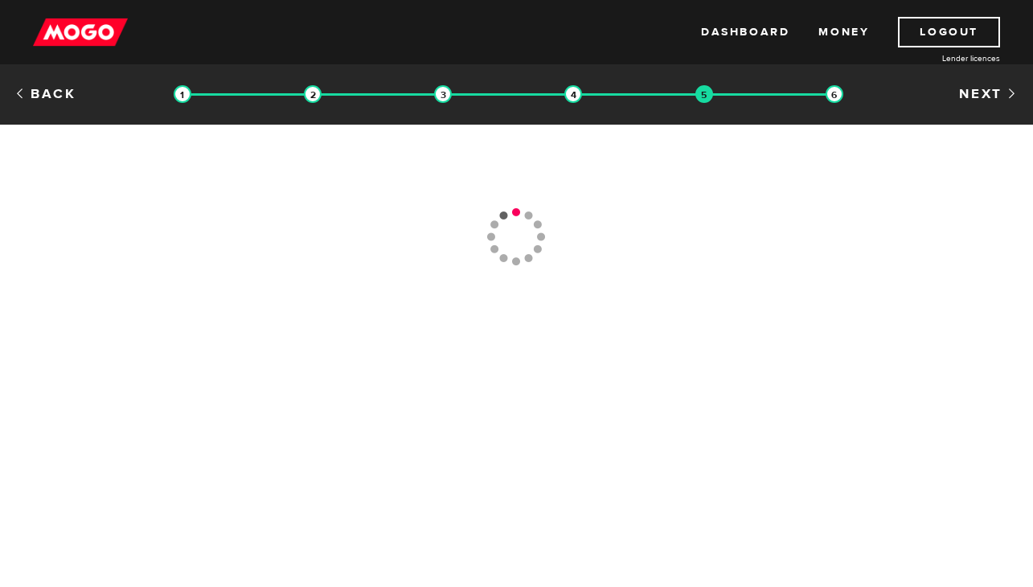
type input "[PHONE_NUMBER]"
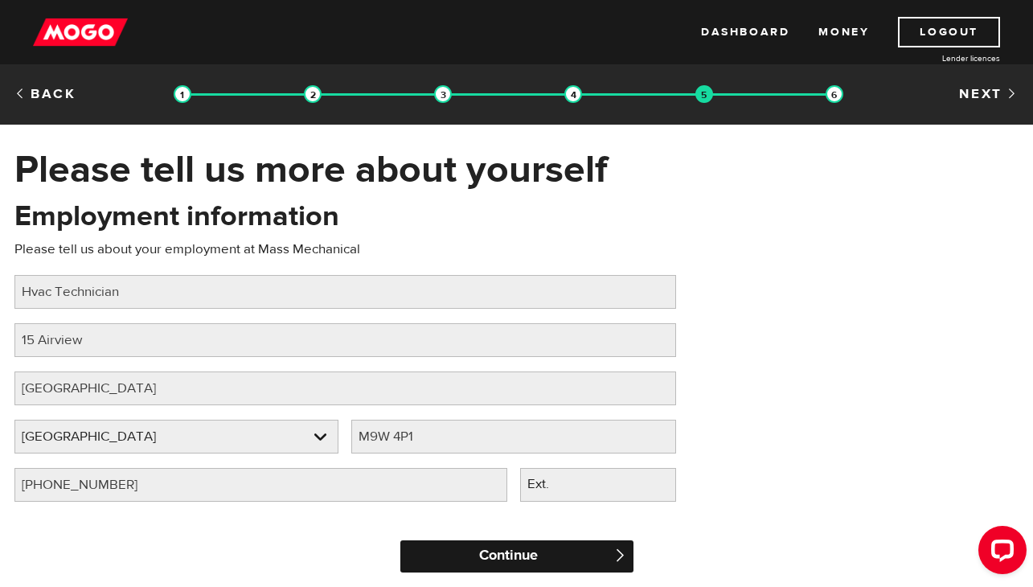
click at [500, 563] on input "Continue" at bounding box center [516, 556] width 233 height 32
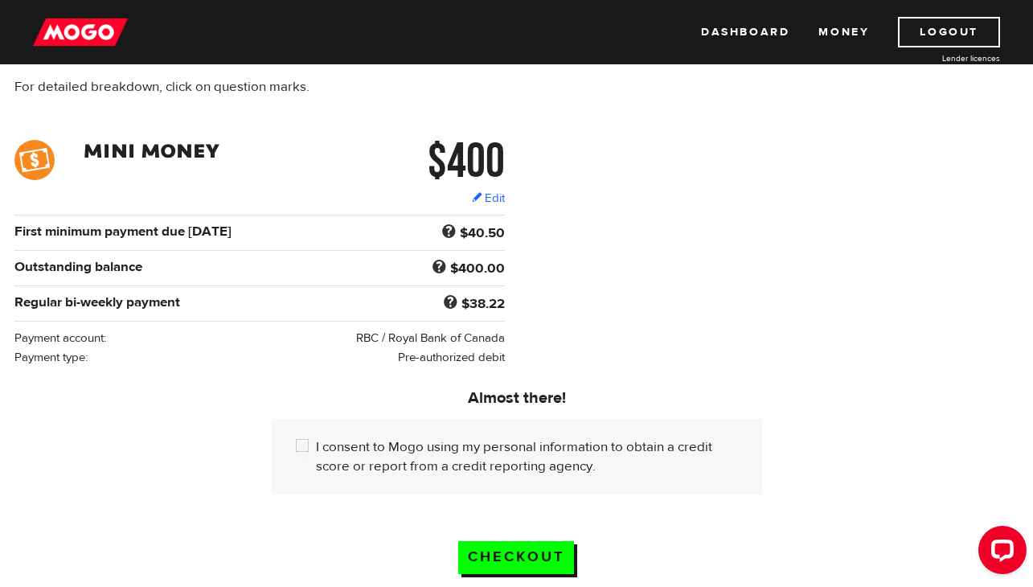
scroll to position [198, 0]
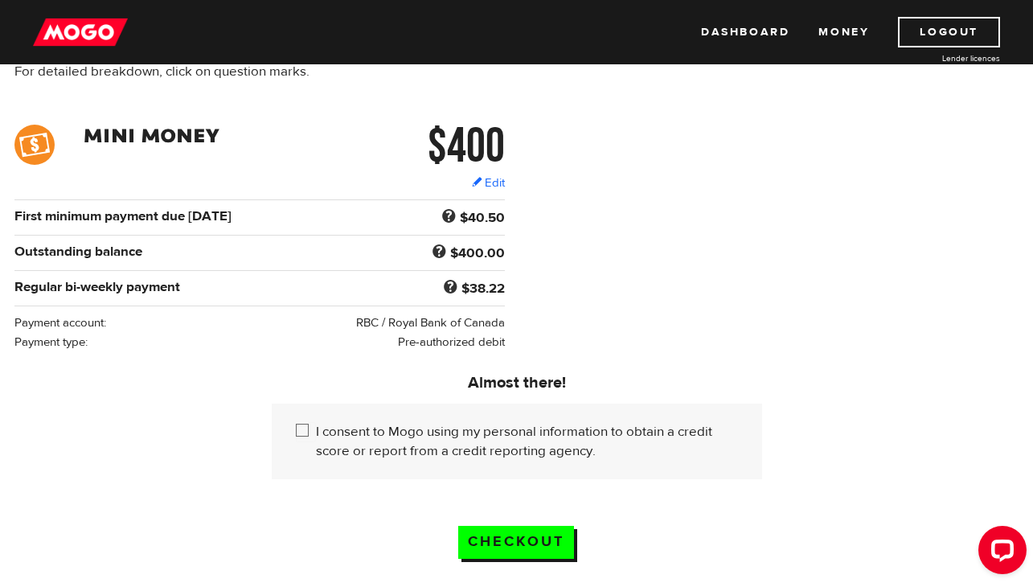
click at [306, 432] on input "I consent to Mogo using my personal information to obtain a credit score or rep…" at bounding box center [306, 432] width 20 height 20
checkbox input "true"
click at [466, 541] on input "Checkout" at bounding box center [516, 542] width 116 height 33
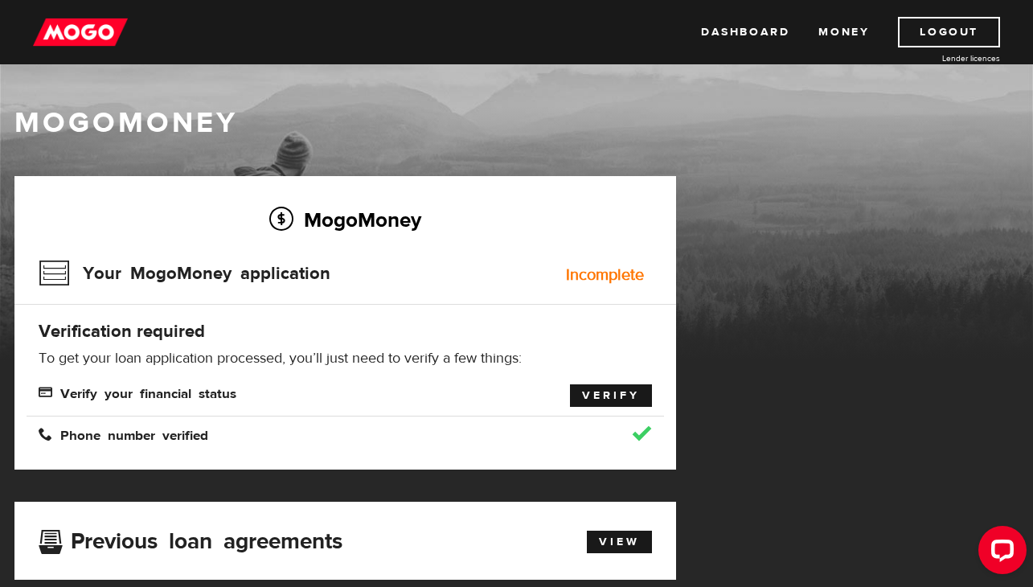
click at [589, 391] on link "Verify" at bounding box center [611, 395] width 82 height 23
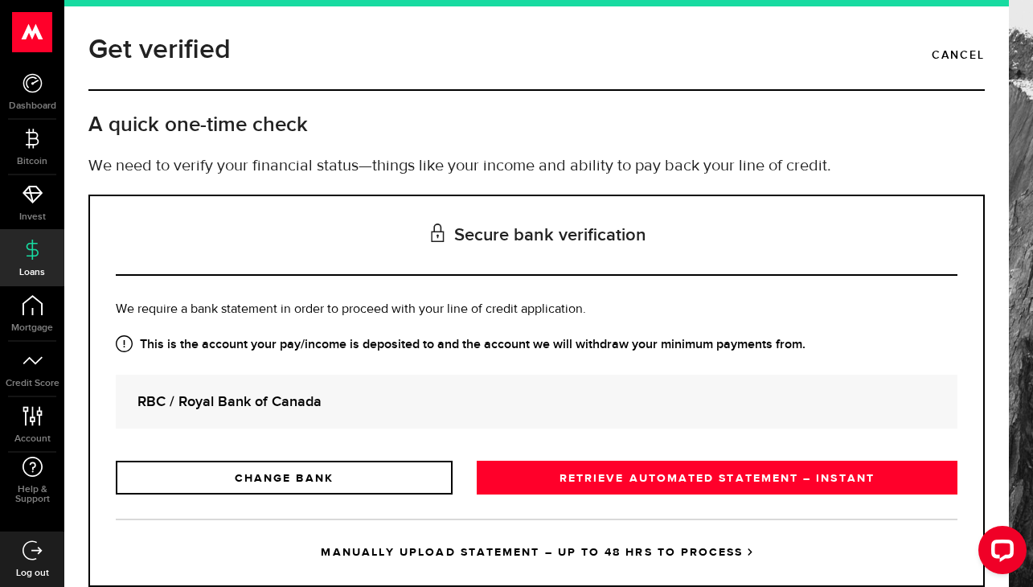
click at [335, 402] on strong "RBC / Royal Bank of Canada" at bounding box center [536, 402] width 798 height 22
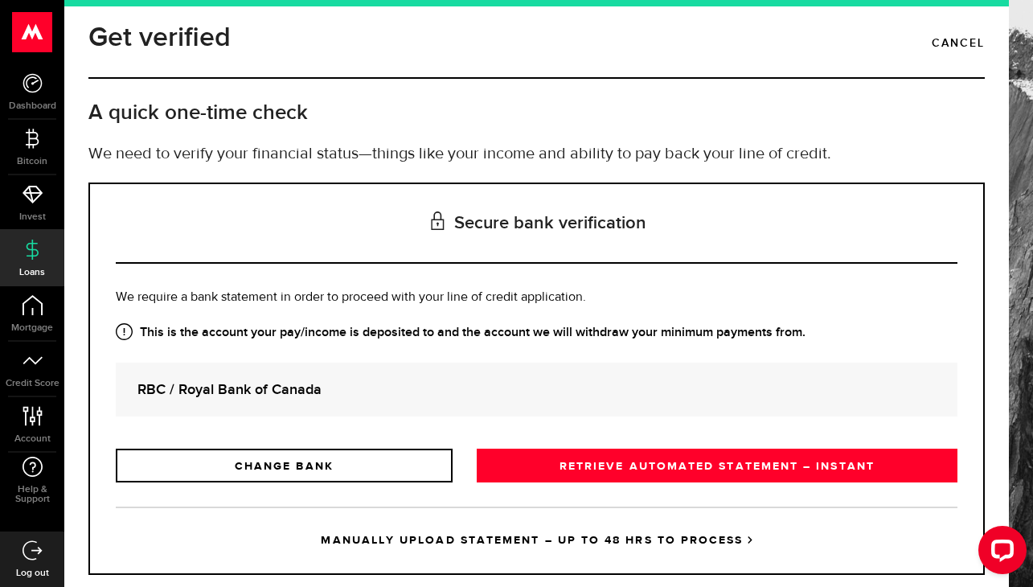
scroll to position [47, 0]
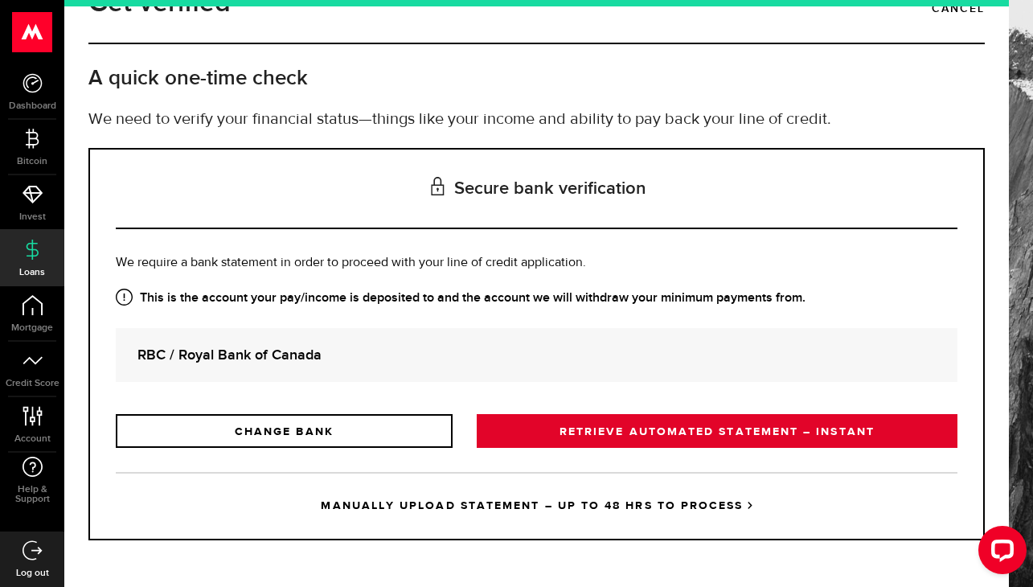
click at [579, 438] on link "RETRIEVE AUTOMATED STATEMENT – INSTANT" at bounding box center [717, 431] width 481 height 34
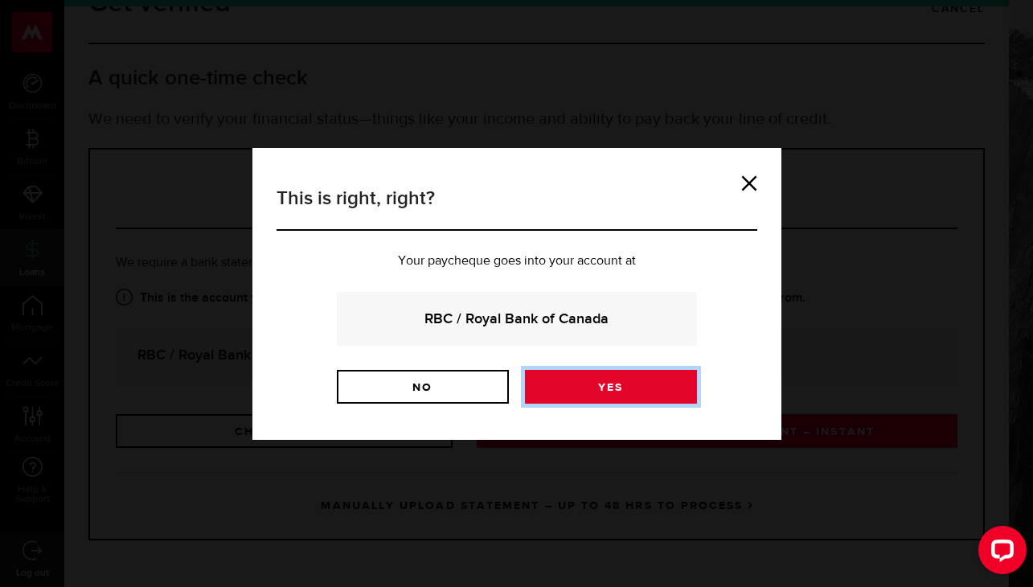
click at [568, 383] on link "Yes" at bounding box center [611, 387] width 172 height 34
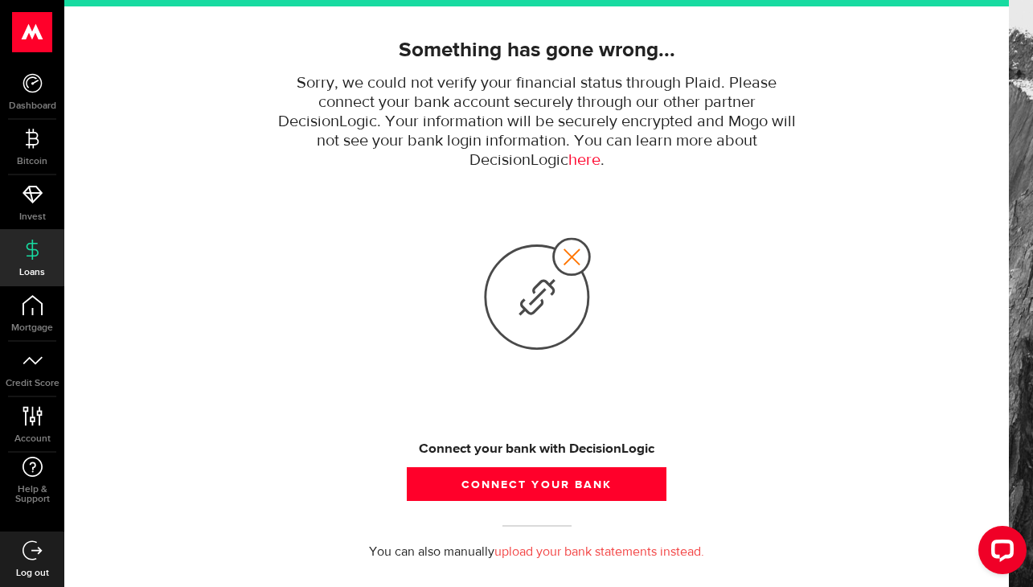
scroll to position [141, 0]
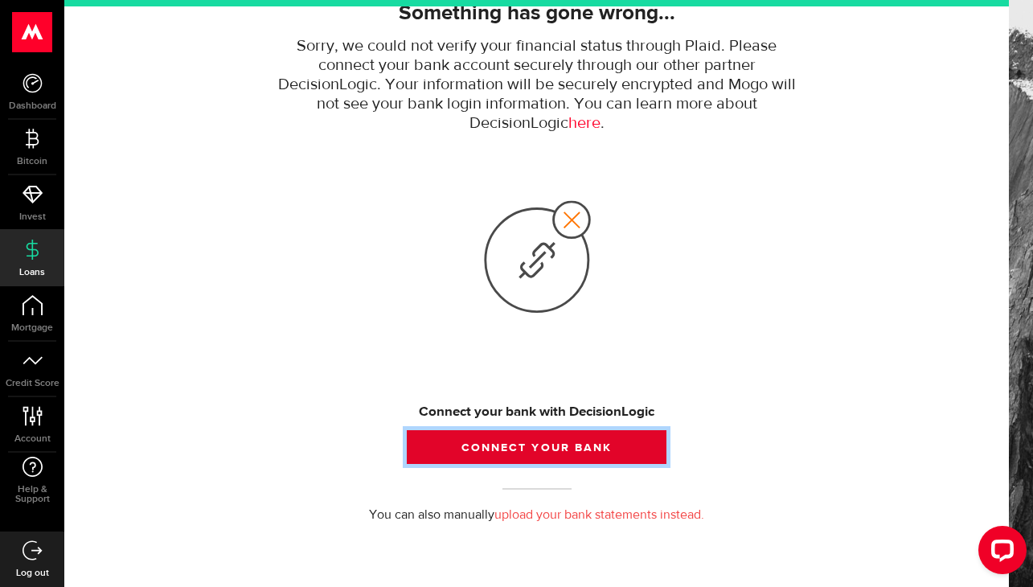
click at [502, 434] on button "Connect your bank" at bounding box center [536, 447] width 259 height 34
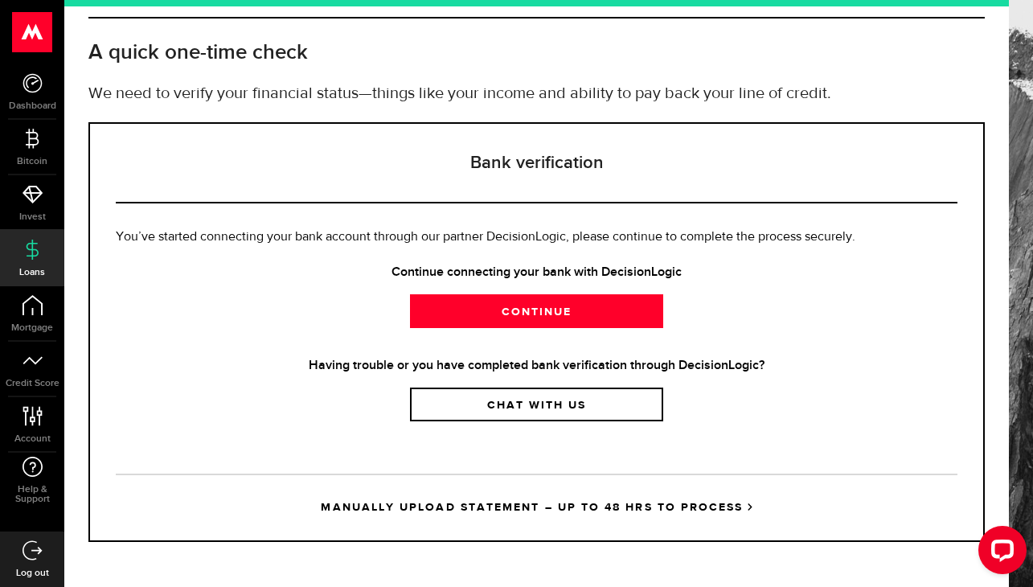
scroll to position [71, 0]
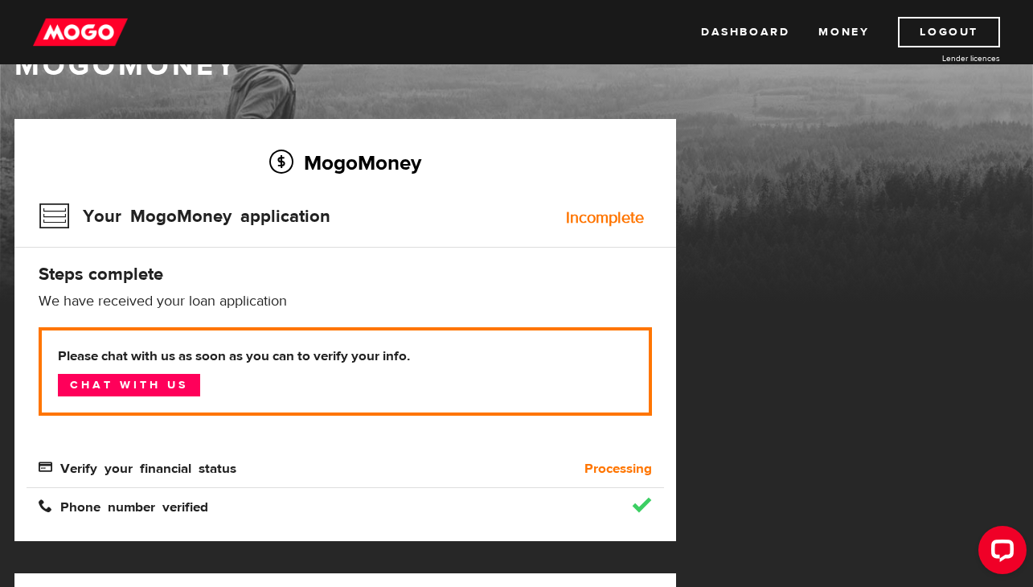
scroll to position [59, 0]
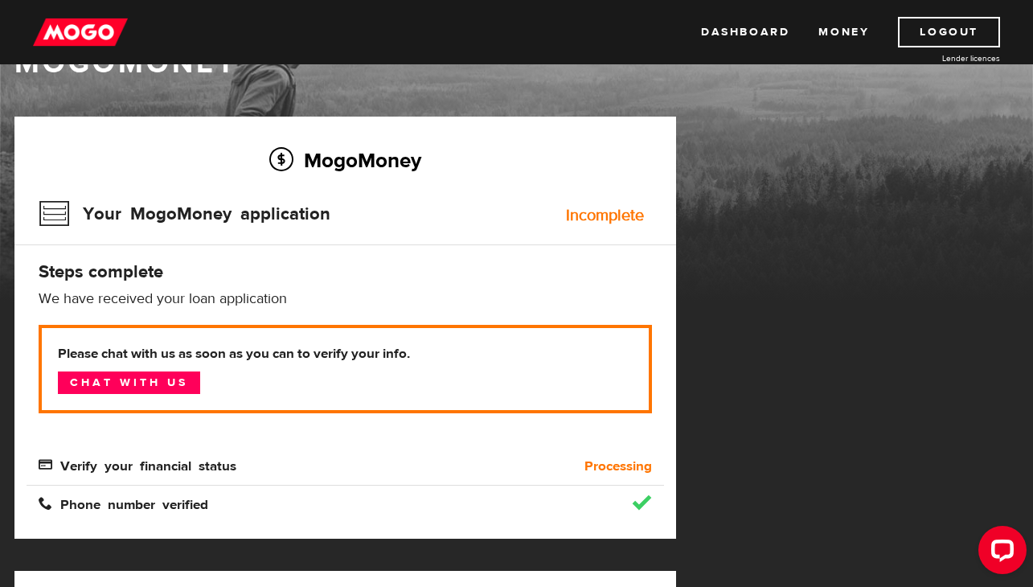
click at [486, 472] on div "Verify your financial status" at bounding box center [266, 466] width 478 height 19
click at [215, 471] on div "Verify your financial status" at bounding box center [266, 466] width 478 height 19
click at [158, 387] on link "Chat with us" at bounding box center [129, 382] width 142 height 23
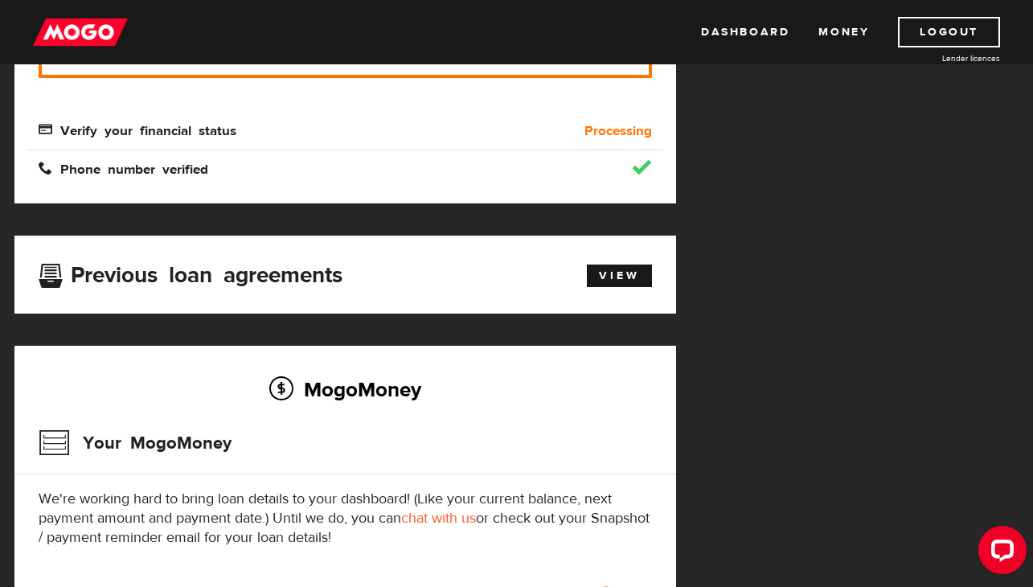
scroll to position [354, 0]
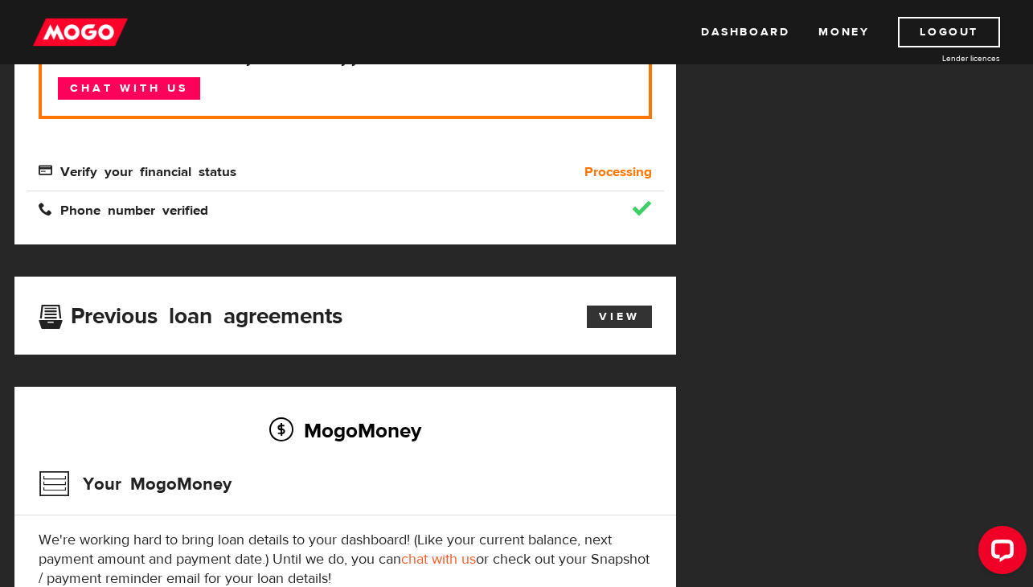
click at [601, 311] on link "View" at bounding box center [619, 316] width 65 height 23
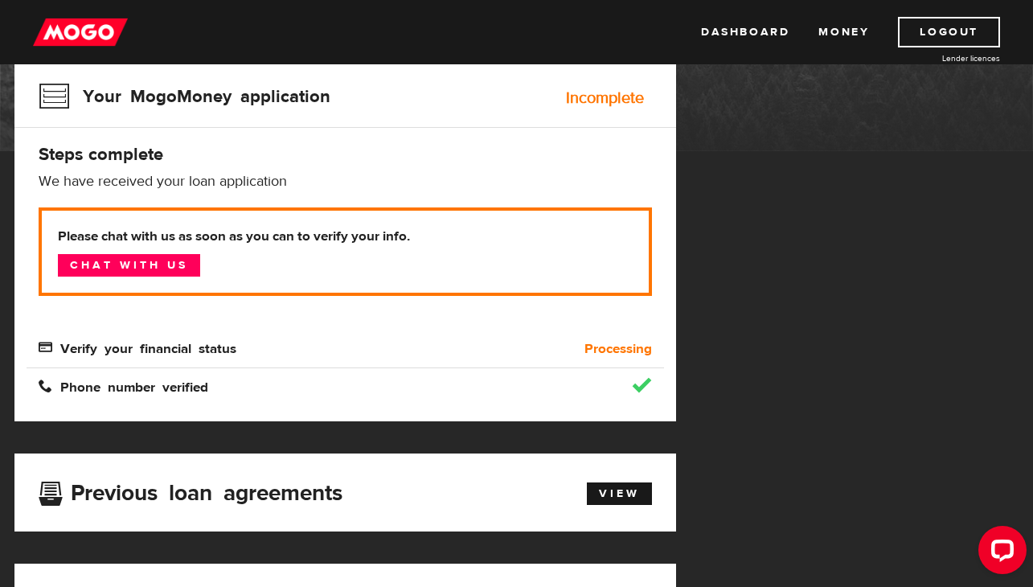
scroll to position [185, 0]
